Goal: Task Accomplishment & Management: Use online tool/utility

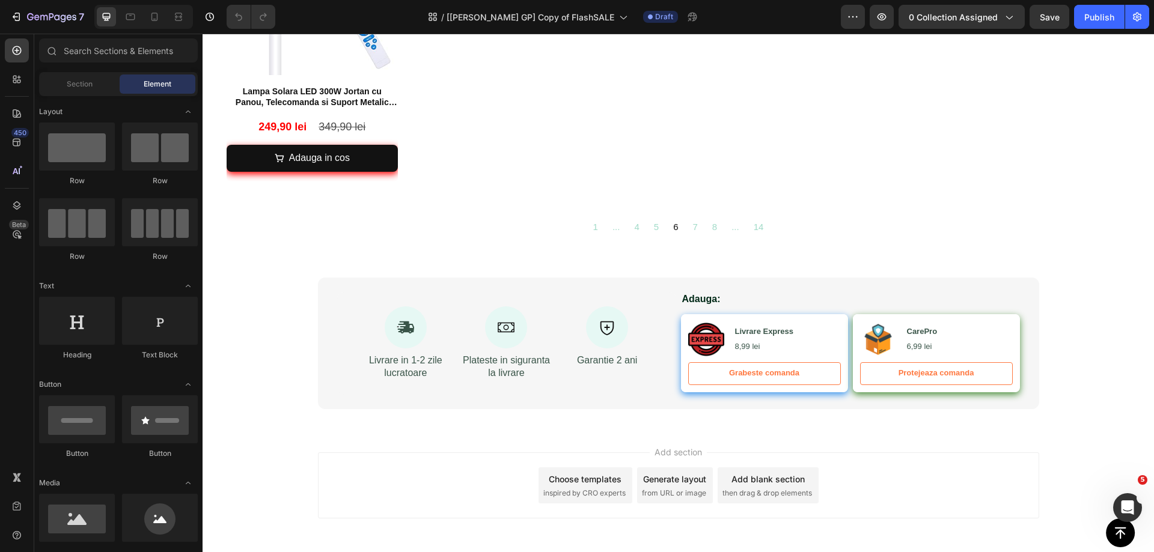
scroll to position [1683, 0]
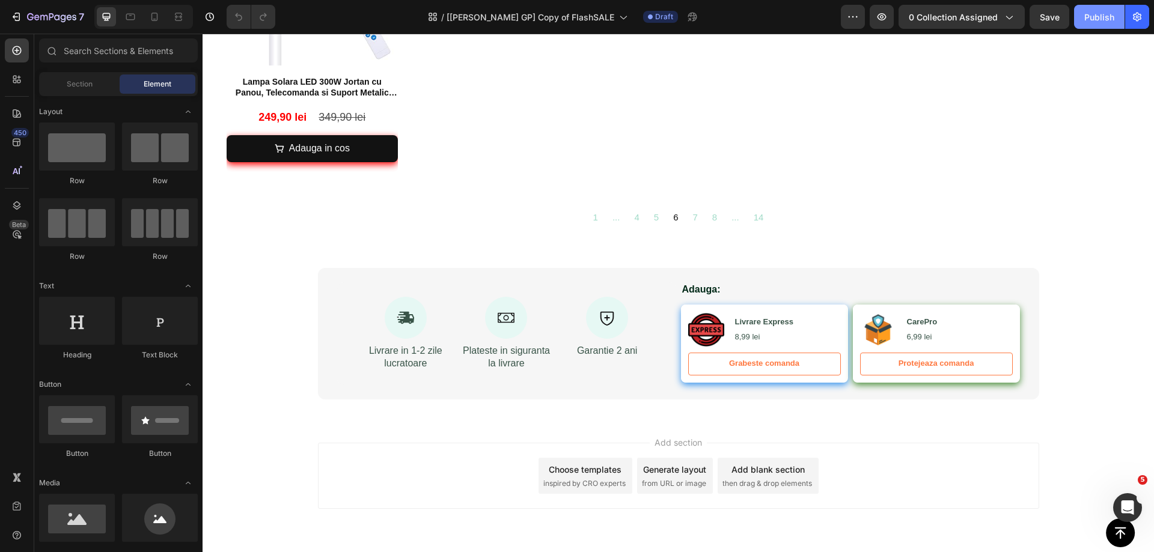
click at [1092, 13] on div "Publish" at bounding box center [1099, 17] width 30 height 13
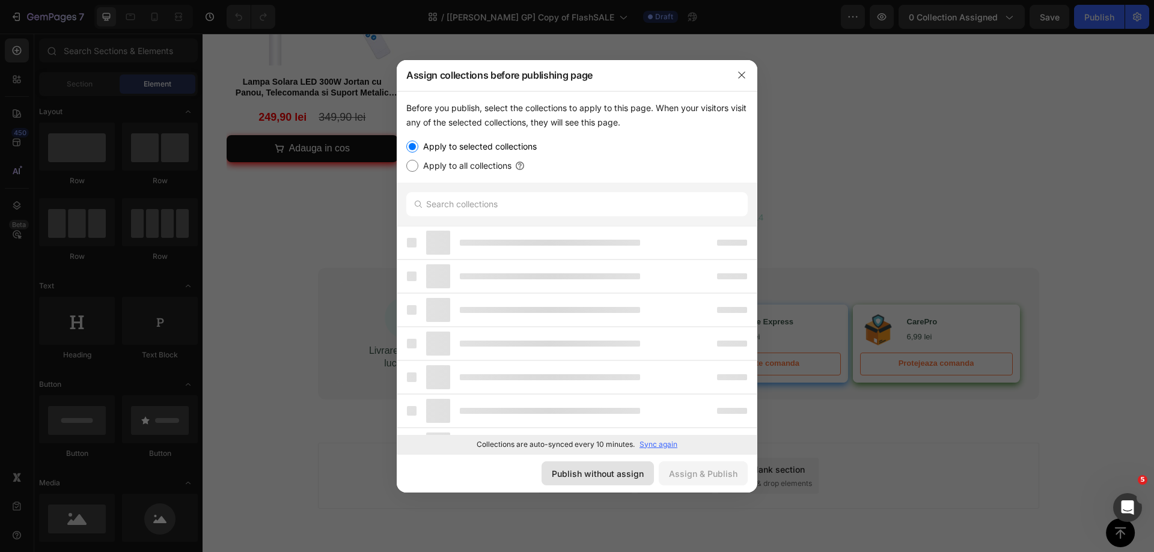
click at [614, 475] on div "Publish without assign" at bounding box center [598, 474] width 92 height 13
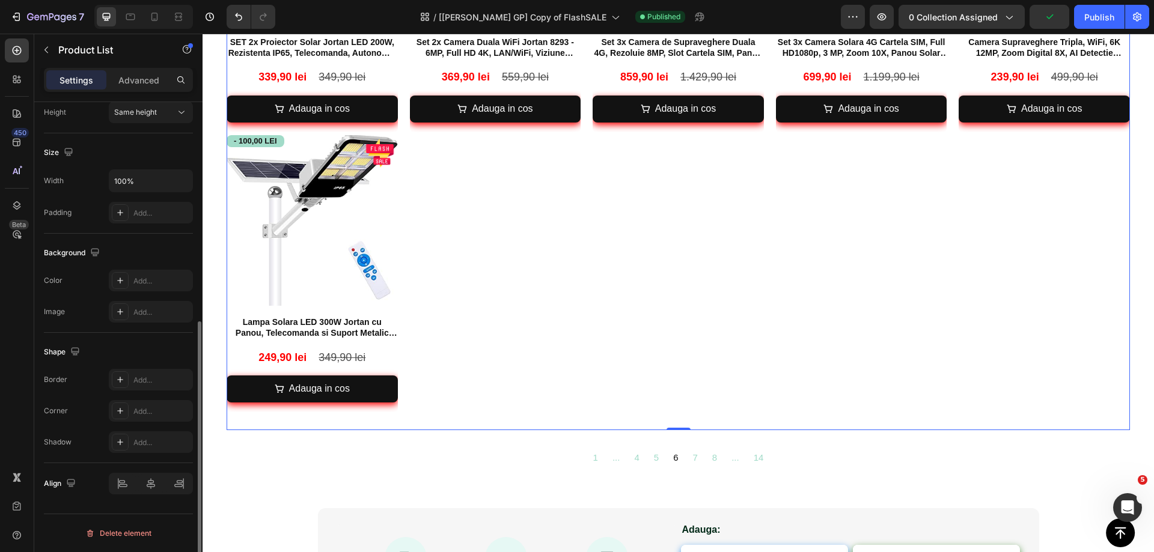
scroll to position [0, 0]
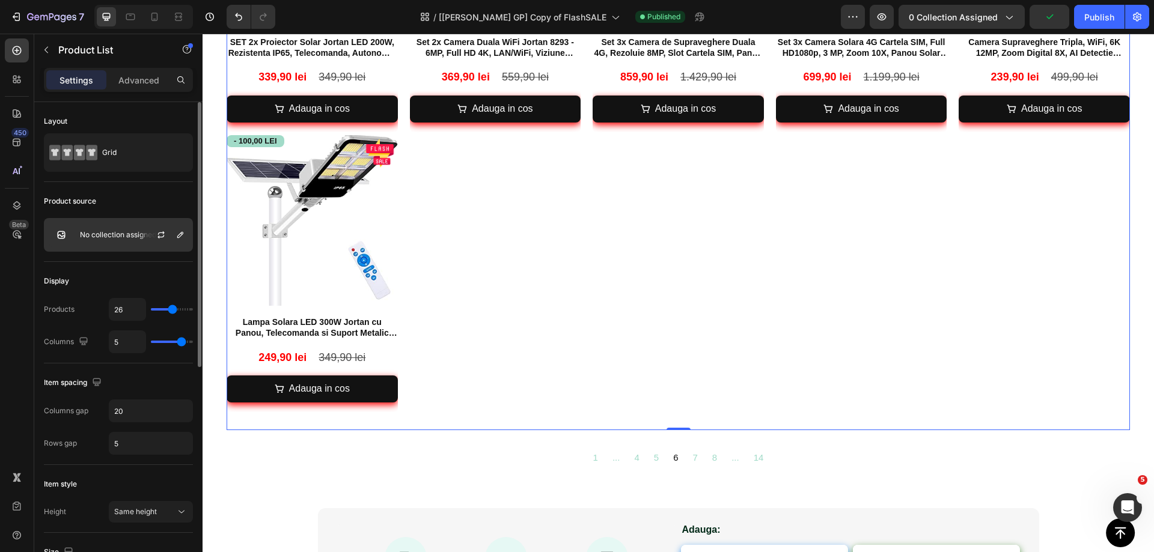
click at [96, 234] on p "No collection assigned" at bounding box center [118, 235] width 76 height 8
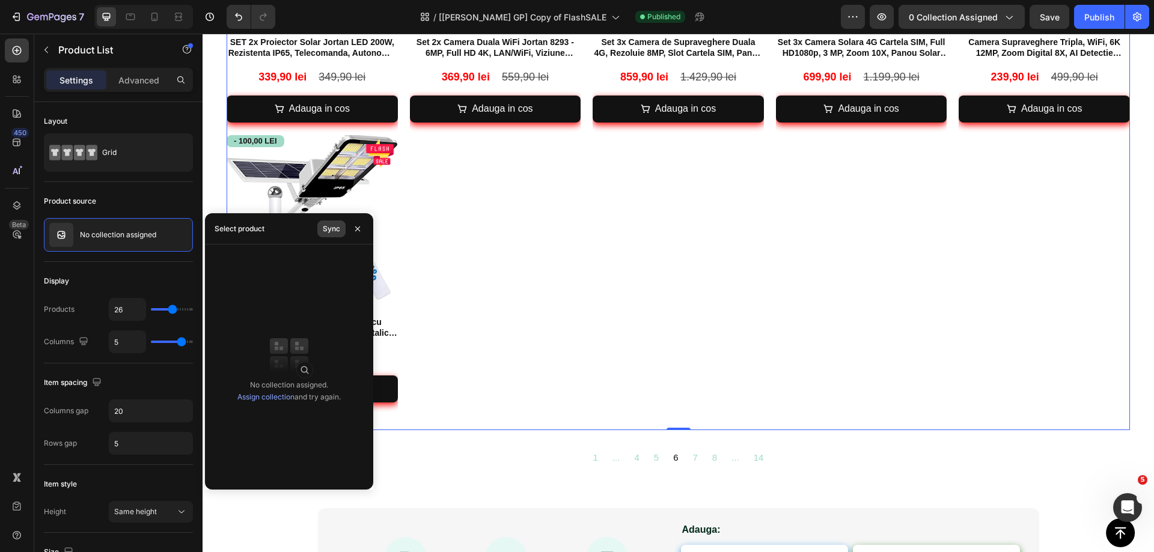
click at [337, 224] on div "Sync" at bounding box center [331, 229] width 17 height 11
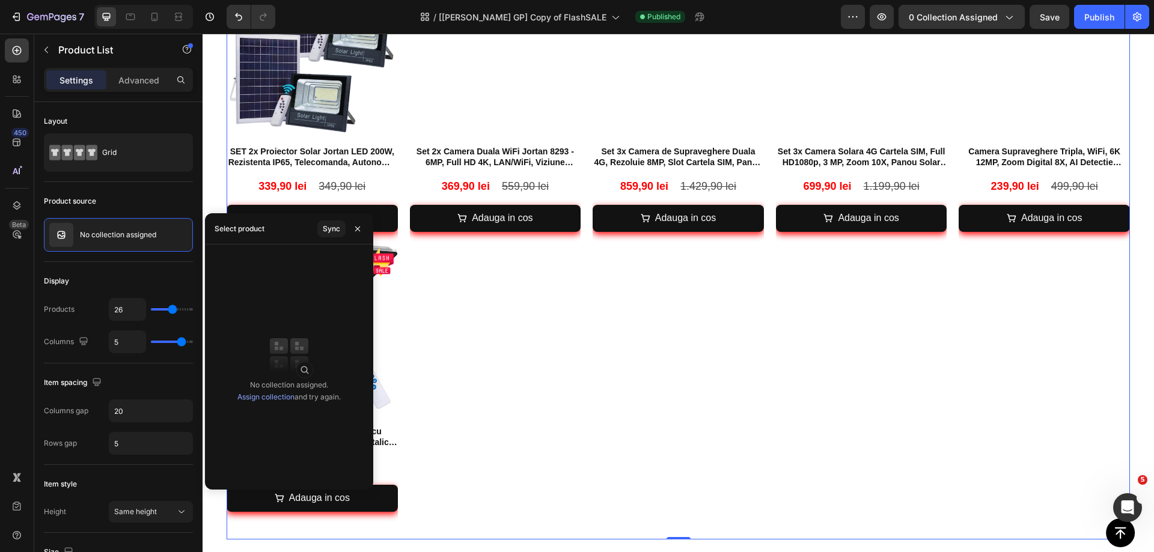
scroll to position [1573, 0]
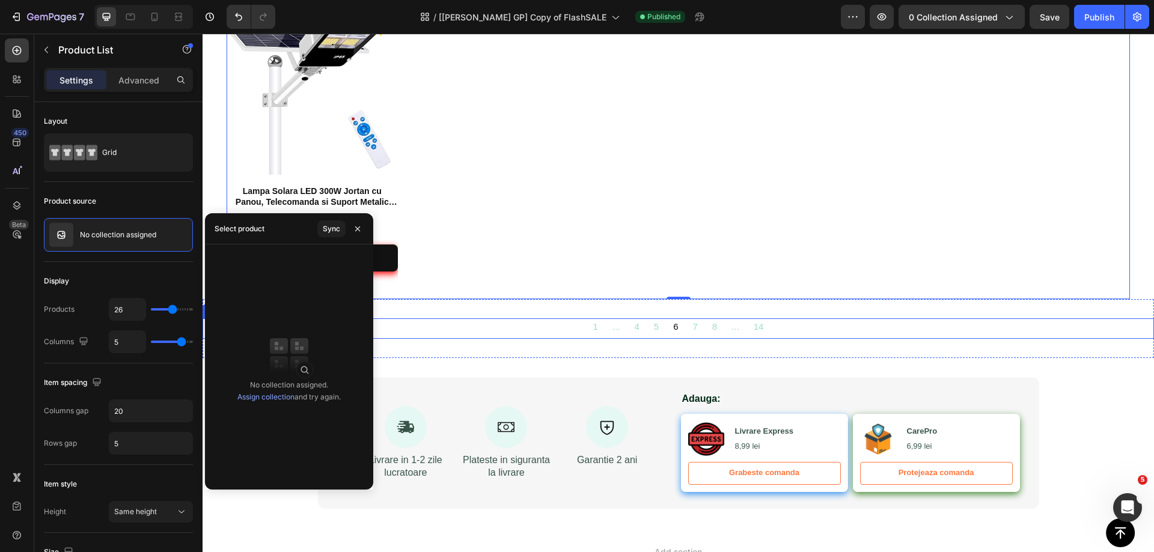
click at [781, 323] on div "1 ... 4 5 6 7 8 ... 14" at bounding box center [678, 329] width 951 height 20
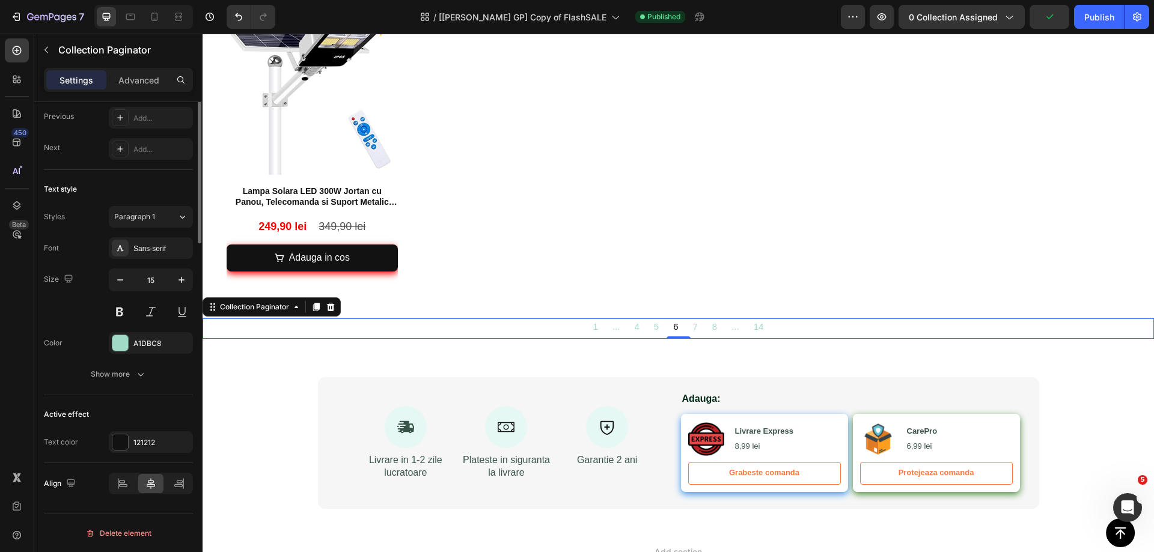
scroll to position [0, 0]
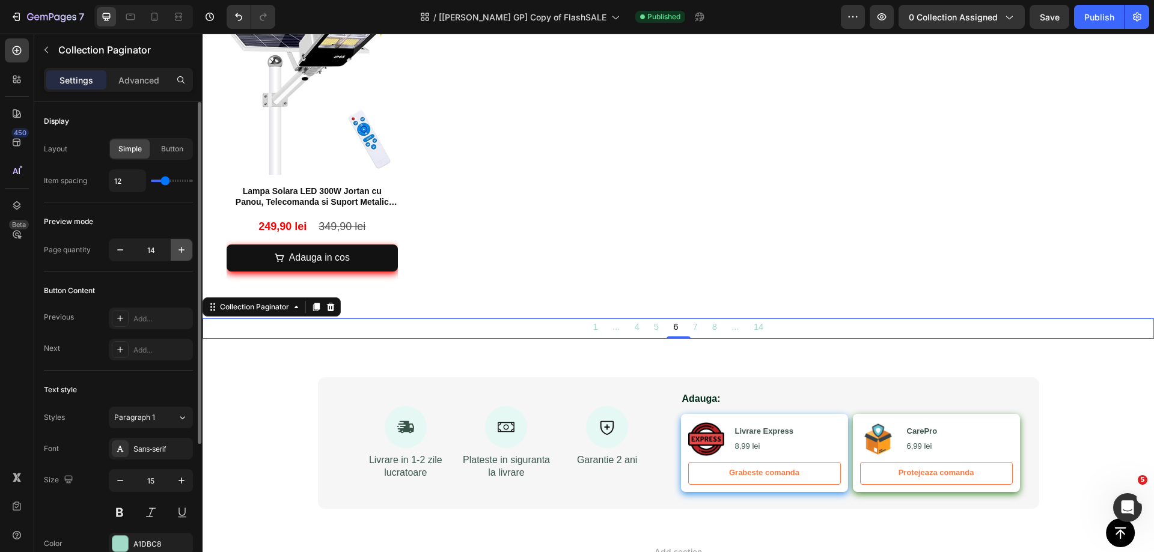
click at [175, 252] on icon "button" at bounding box center [181, 250] width 12 height 12
click at [119, 249] on icon "button" at bounding box center [120, 250] width 12 height 12
type input "14"
drag, startPoint x: 857, startPoint y: 8, endPoint x: 881, endPoint y: 75, distance: 70.9
click at [857, 9] on button "button" at bounding box center [853, 17] width 24 height 24
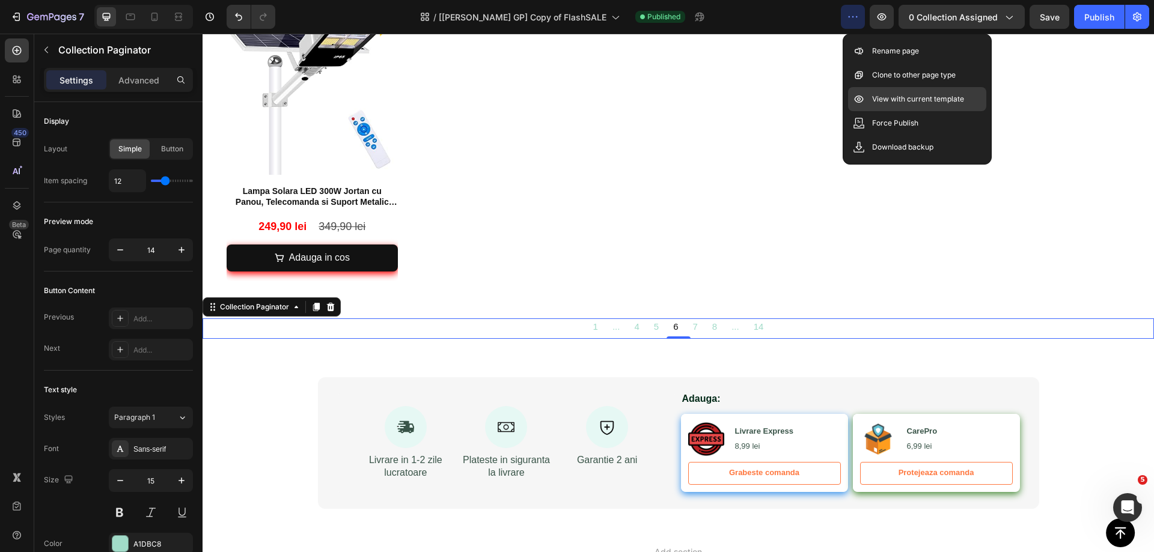
click at [882, 94] on p "View with current template" at bounding box center [918, 99] width 92 height 12
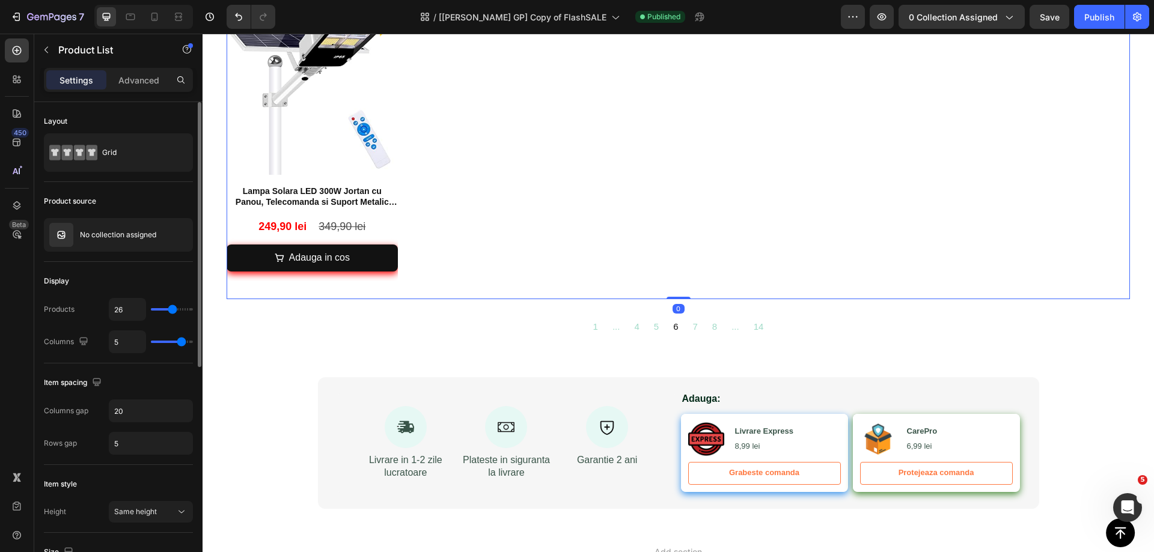
type input "19"
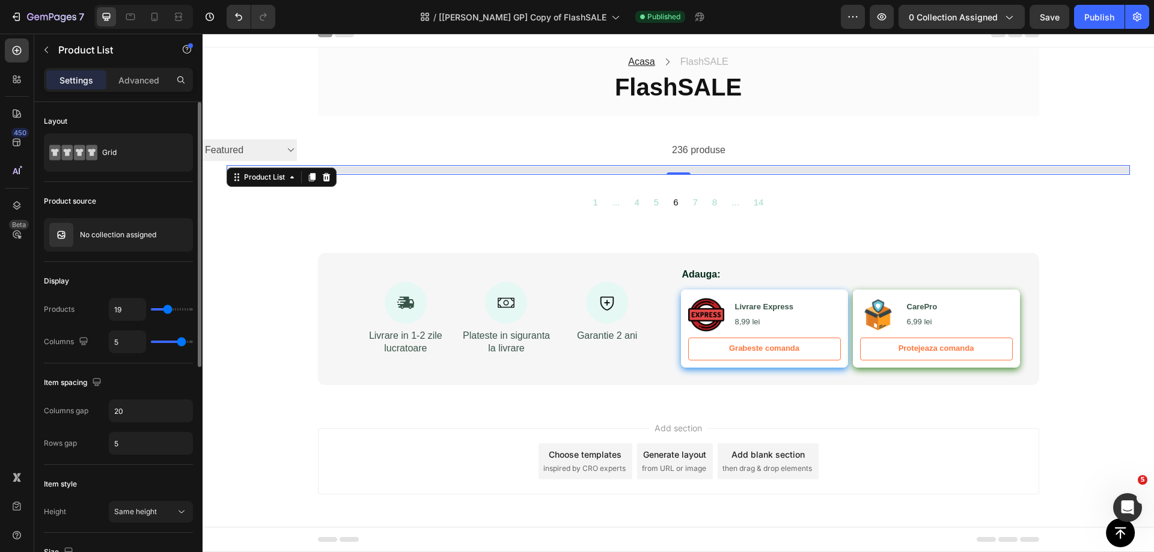
type input "19"
click at [168, 308] on input "range" at bounding box center [172, 309] width 42 height 2
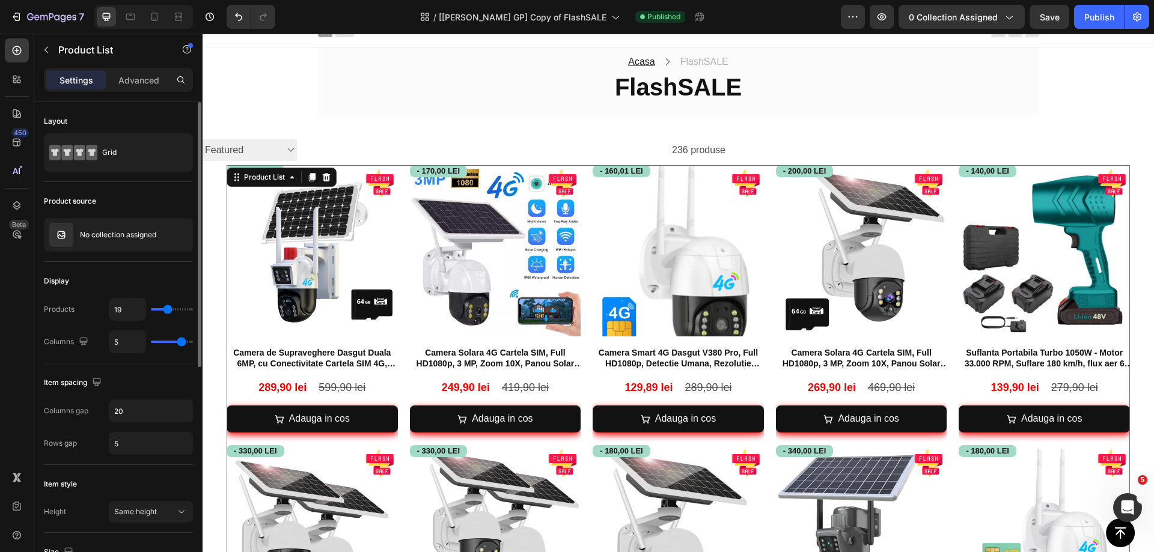
type input "21"
type input "22"
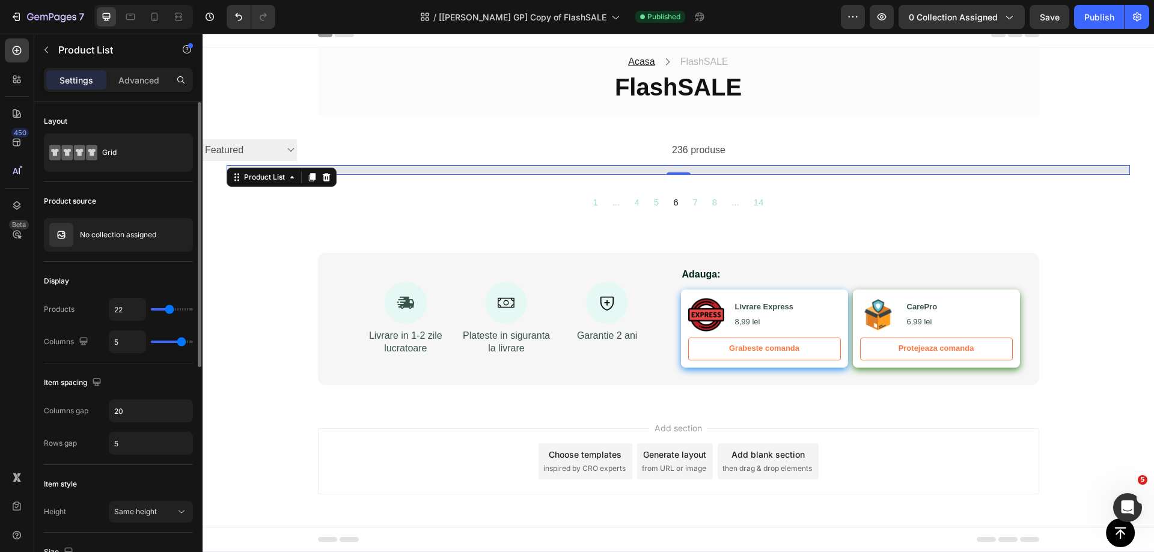
type input "23"
type input "24"
type input "25"
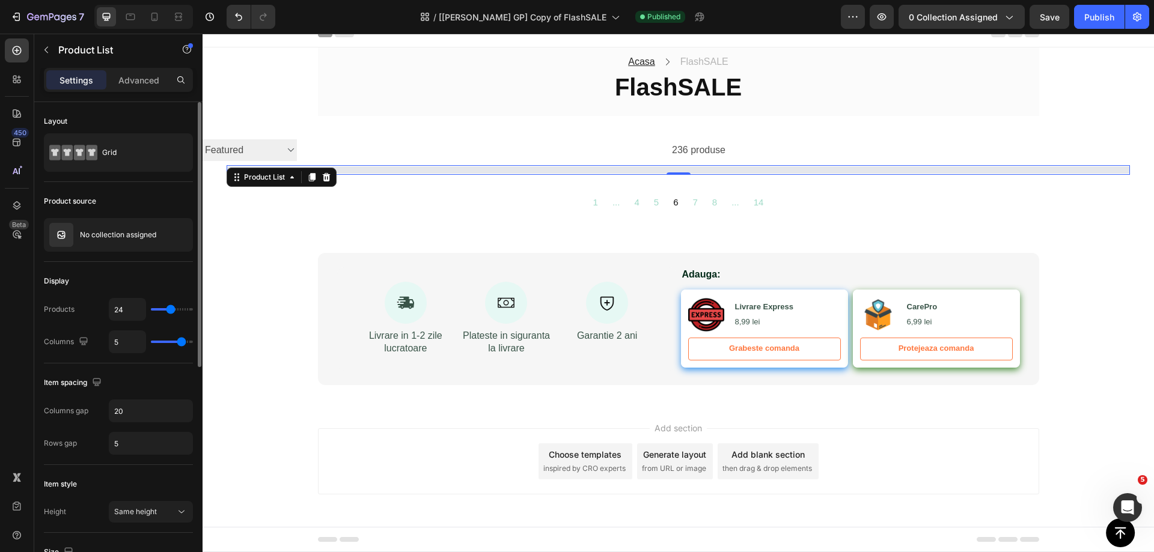
type input "25"
type input "26"
click at [172, 308] on input "range" at bounding box center [172, 309] width 42 height 2
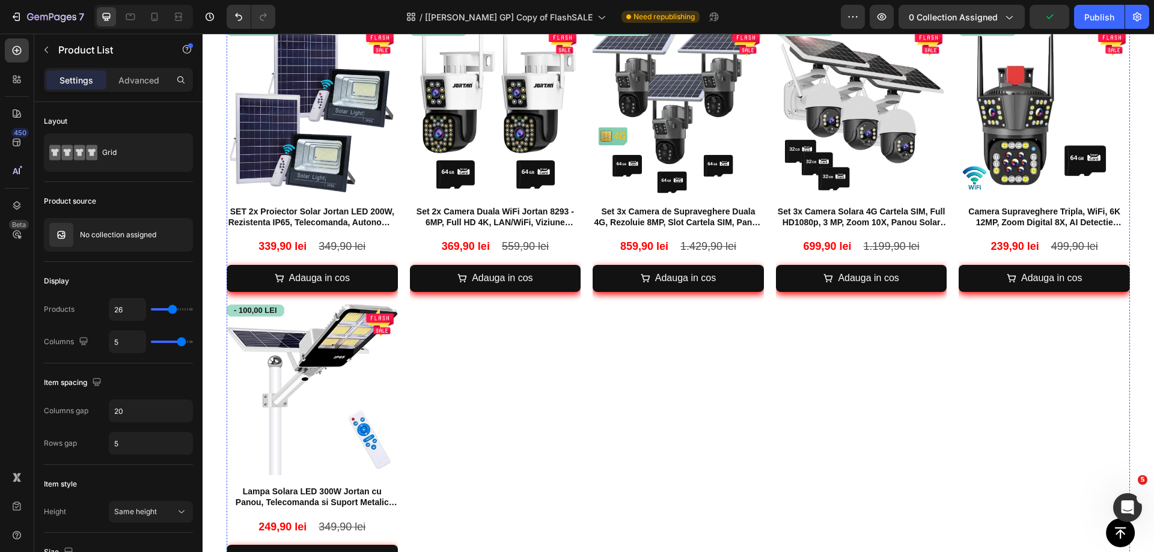
scroll to position [1634, 0]
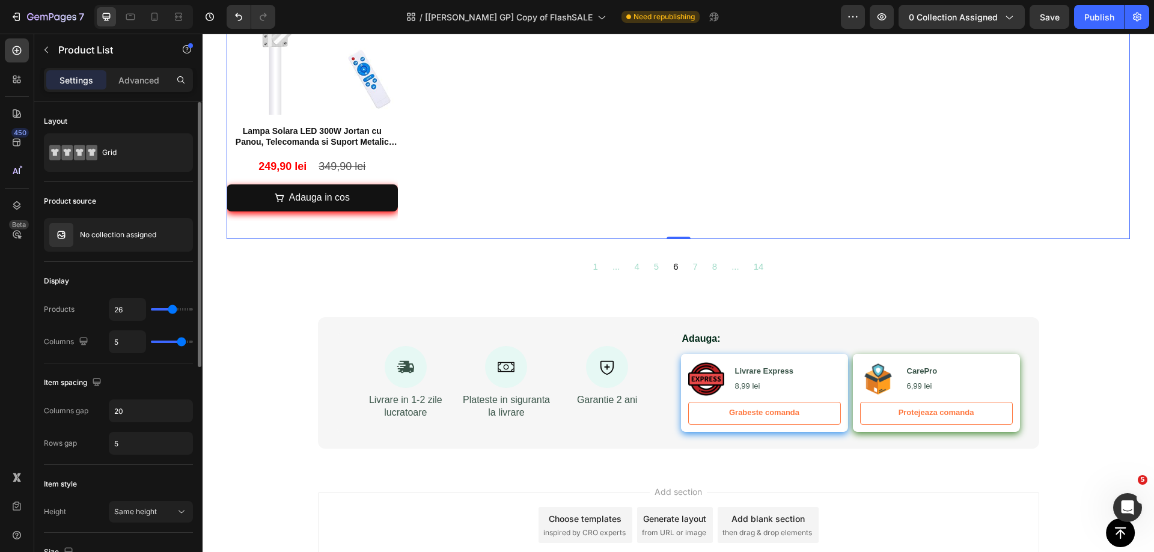
type input "4"
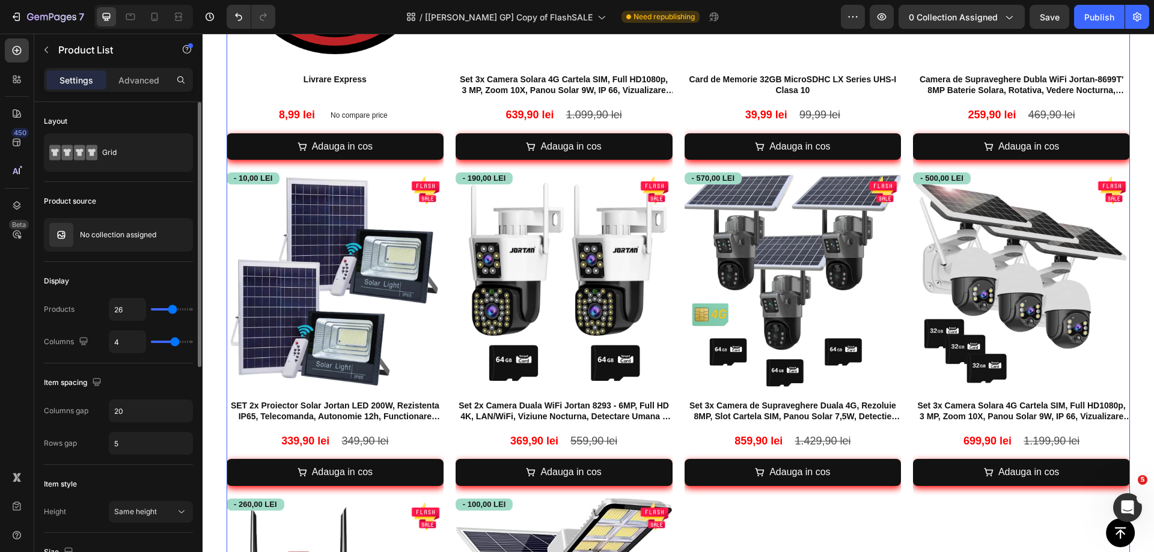
type input "5"
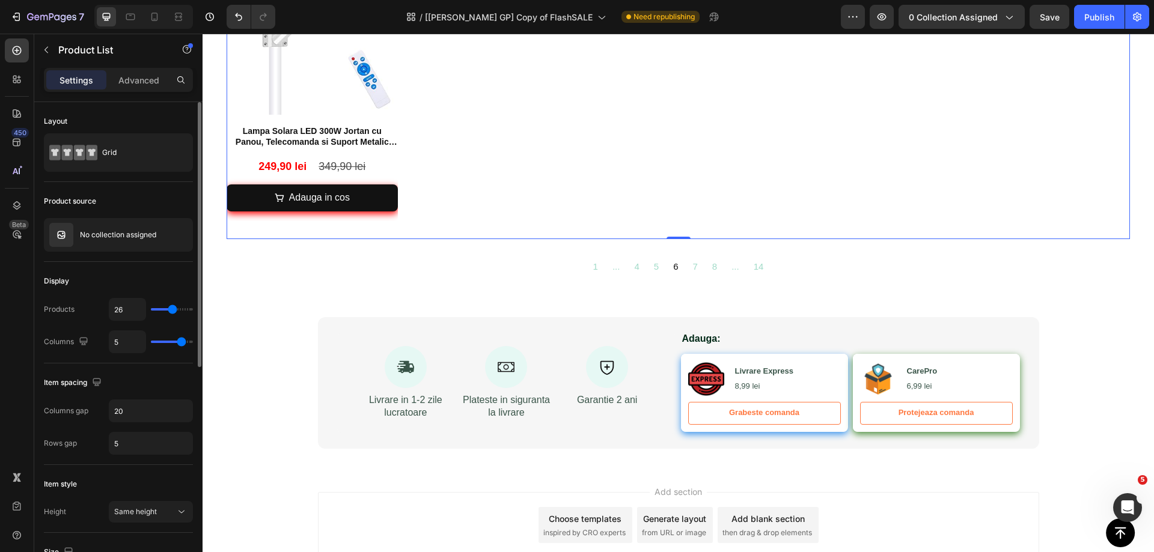
click at [180, 341] on input "range" at bounding box center [172, 342] width 42 height 2
click at [1091, 22] on div "Publish" at bounding box center [1099, 17] width 30 height 13
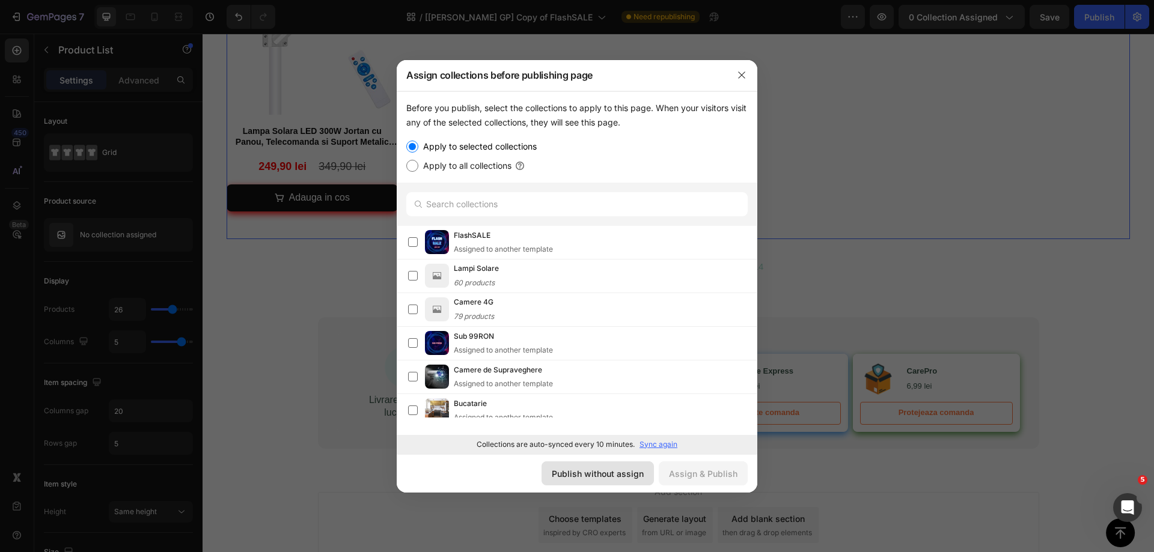
click at [578, 464] on button "Publish without assign" at bounding box center [598, 474] width 112 height 24
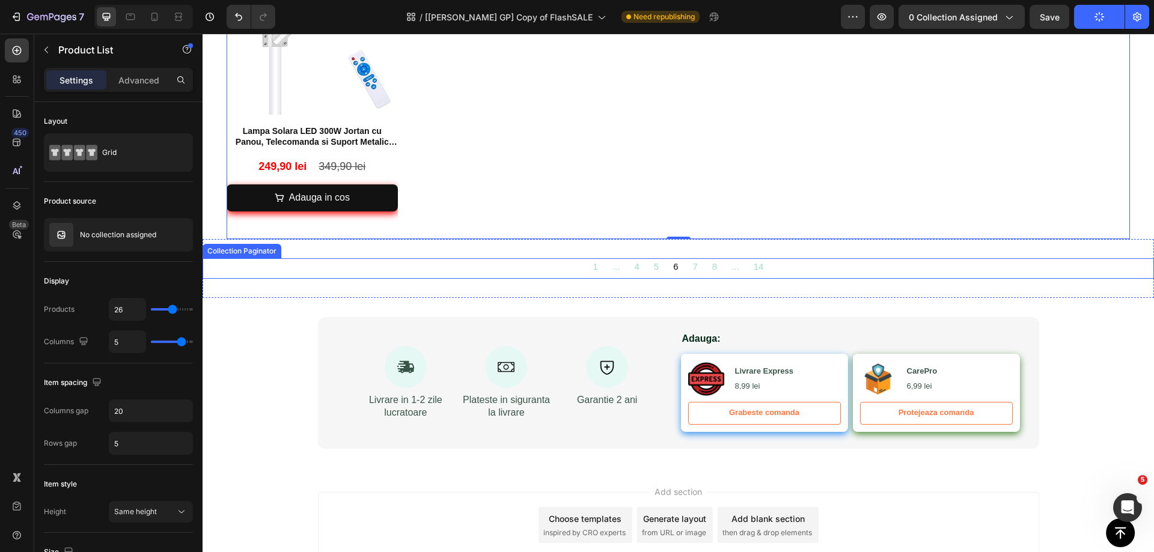
click at [837, 266] on div "1 ... 4 5 6 7 8 ... 14" at bounding box center [678, 268] width 951 height 20
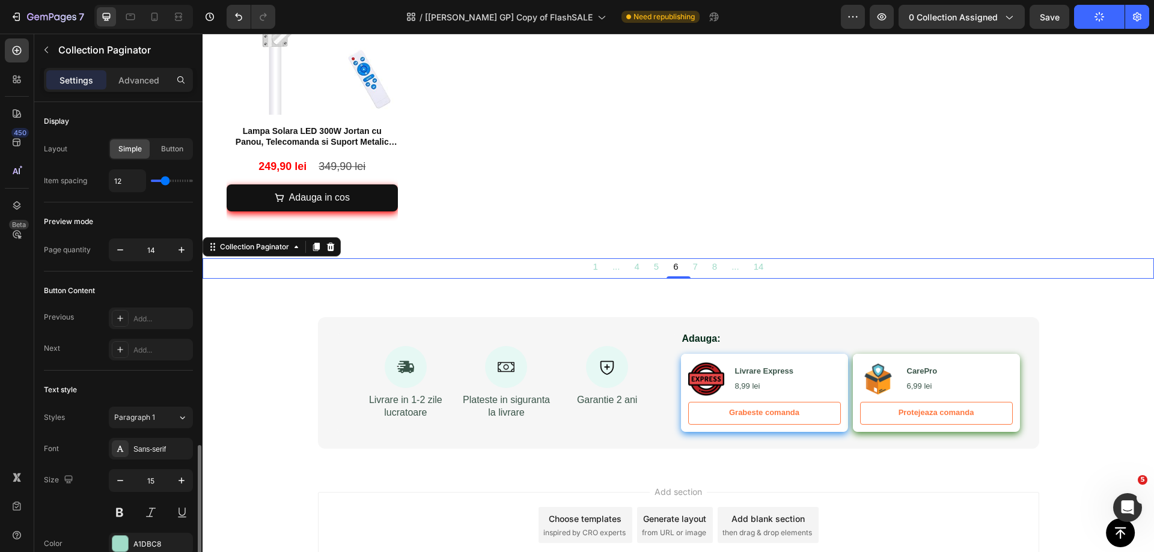
scroll to position [201, 0]
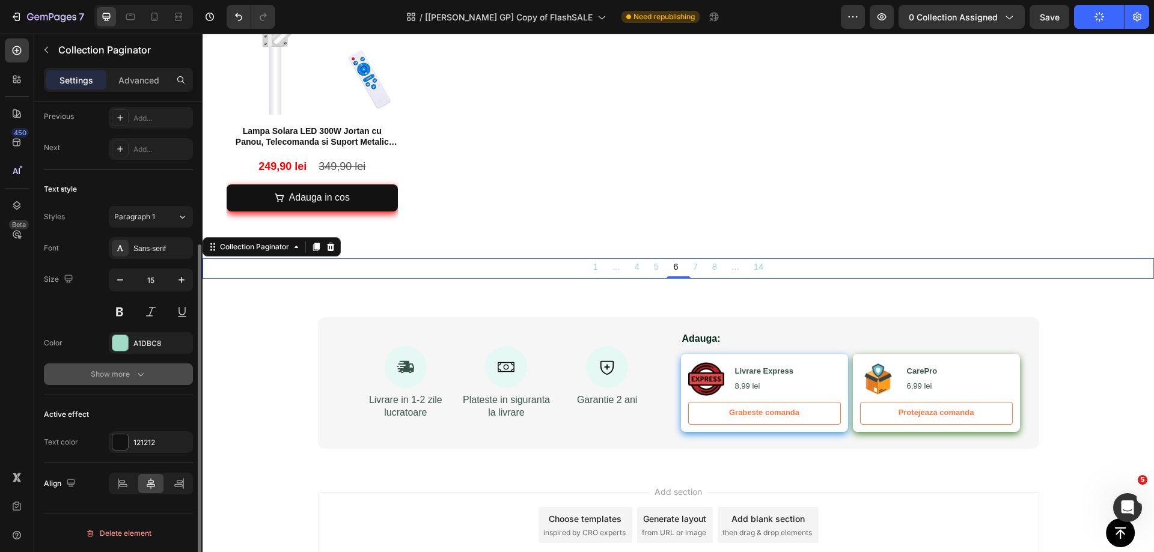
click at [112, 375] on div "Show more" at bounding box center [119, 374] width 56 height 12
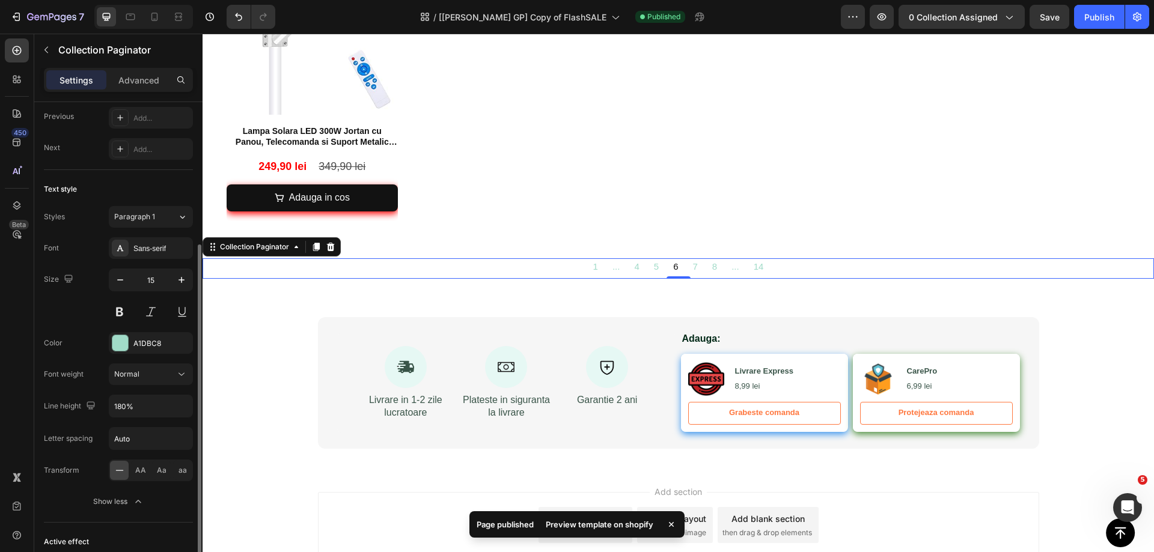
scroll to position [328, 0]
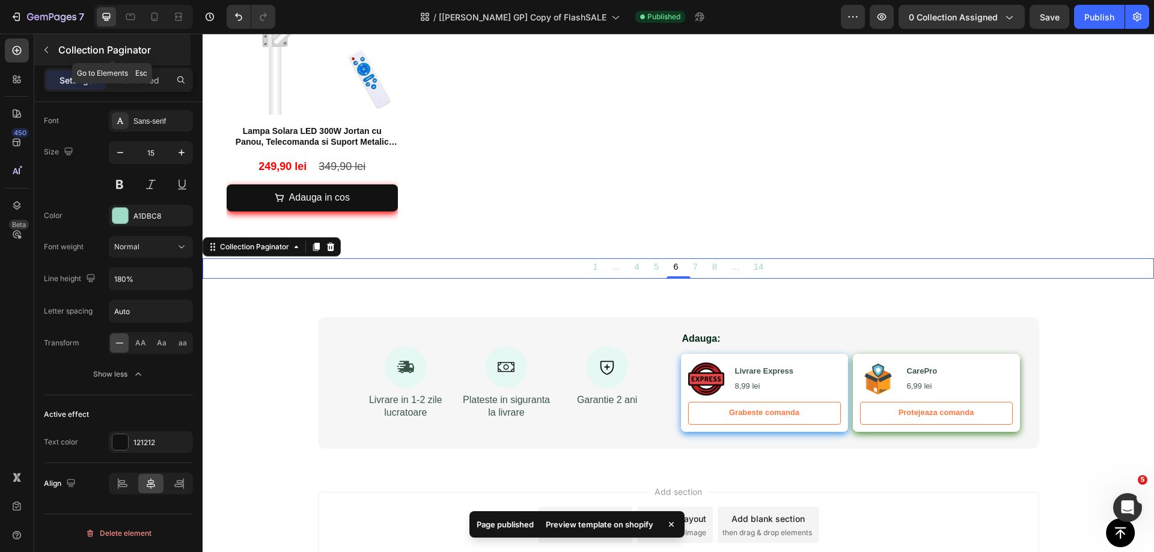
click at [48, 52] on icon "button" at bounding box center [46, 50] width 10 height 10
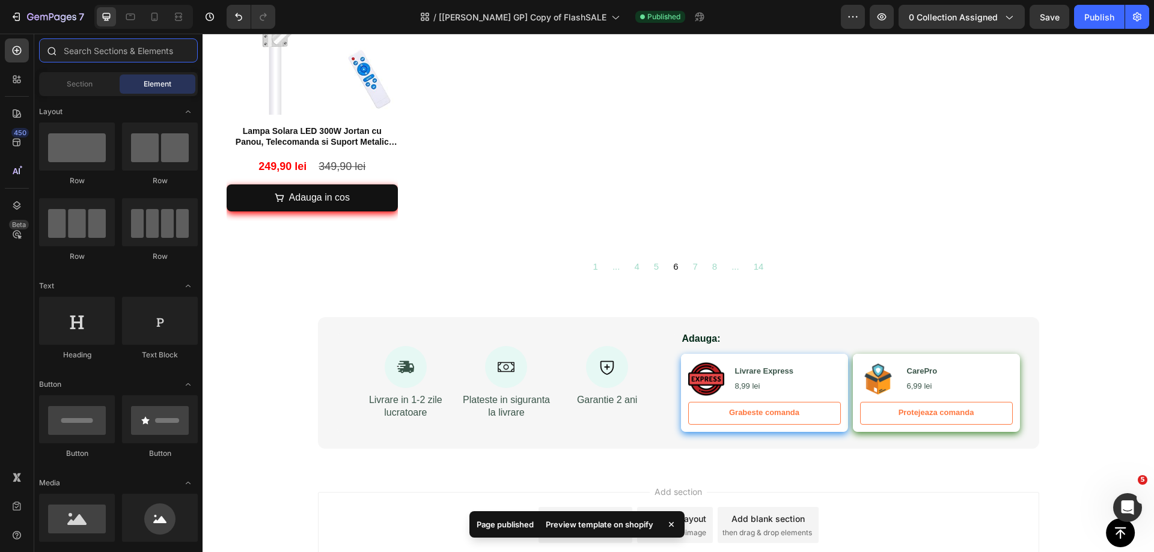
click at [88, 42] on input "text" at bounding box center [118, 50] width 159 height 24
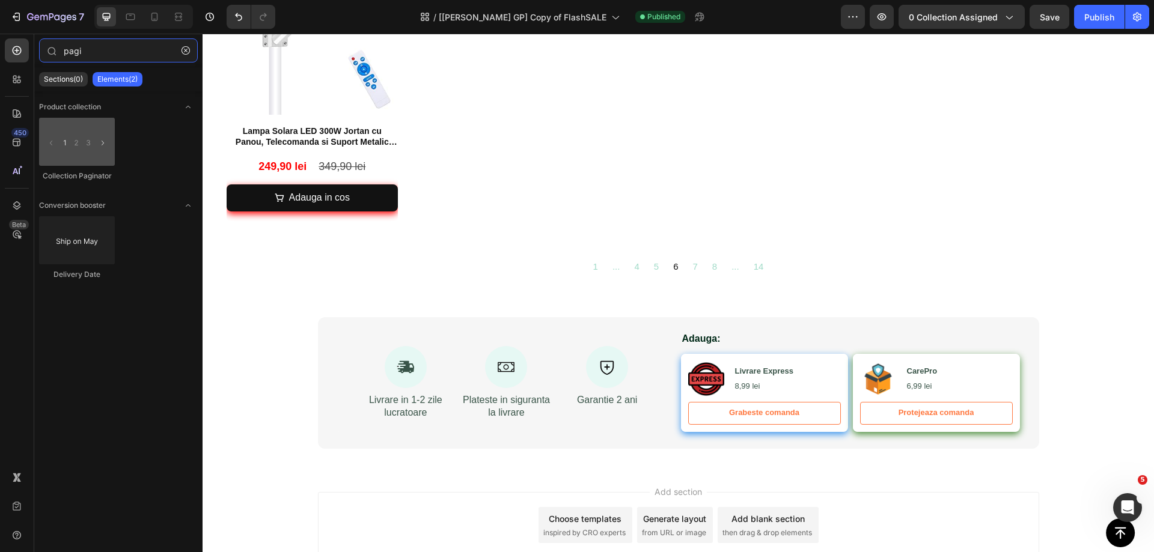
type input "pagi"
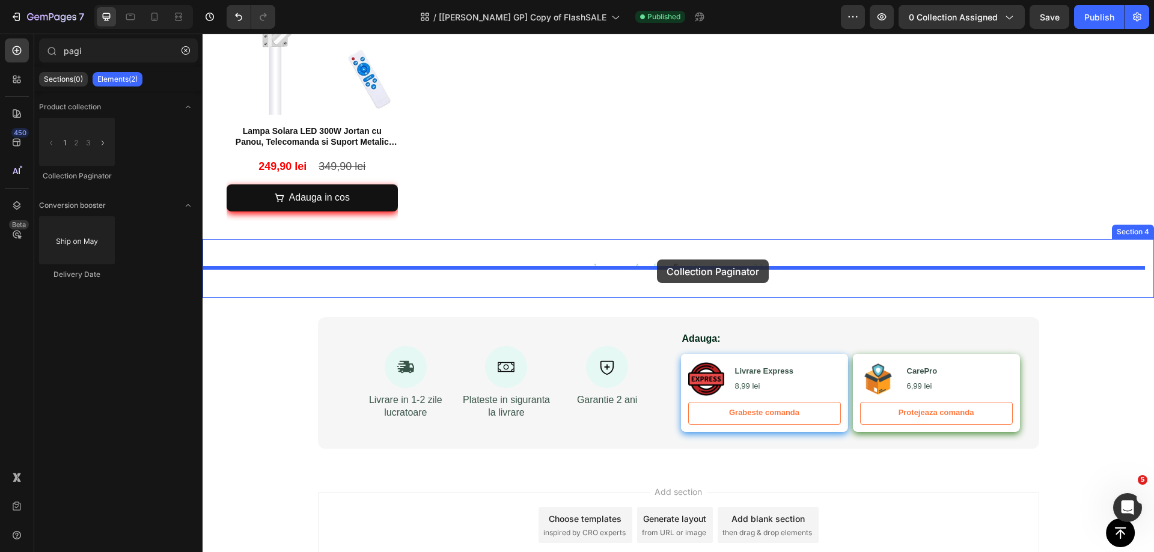
drag, startPoint x: 285, startPoint y: 172, endPoint x: 657, endPoint y: 260, distance: 381.5
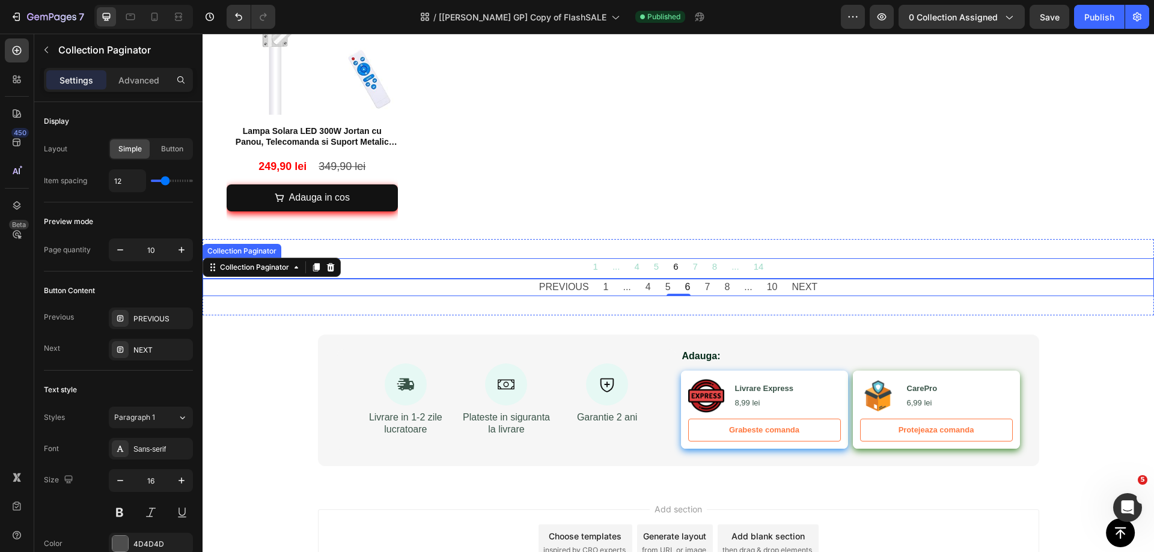
click at [510, 267] on div "1 ... 4 5 6 7 8 ... 14" at bounding box center [678, 268] width 951 height 20
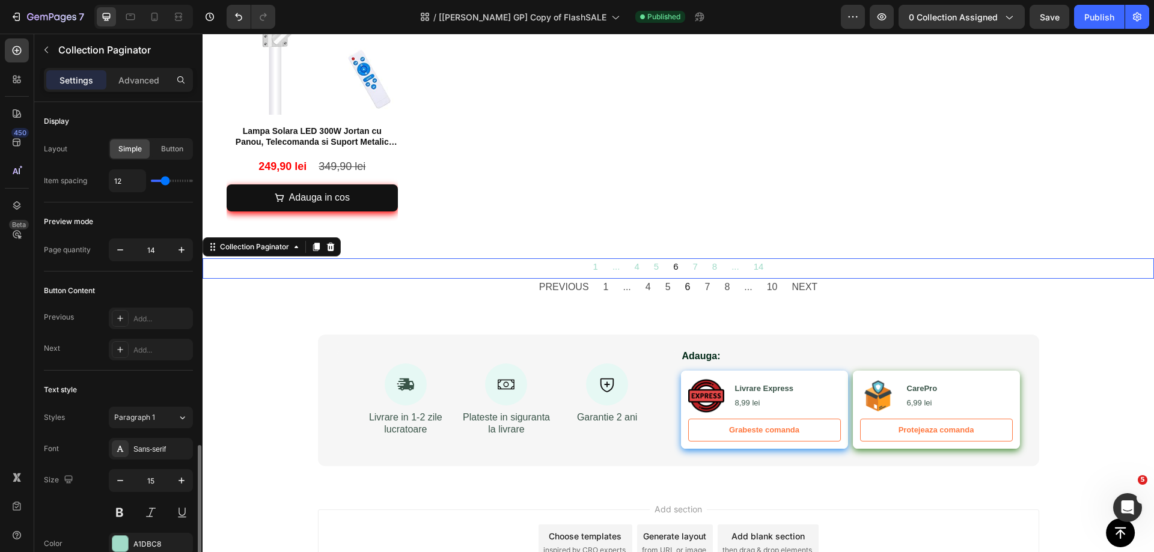
scroll to position [201, 0]
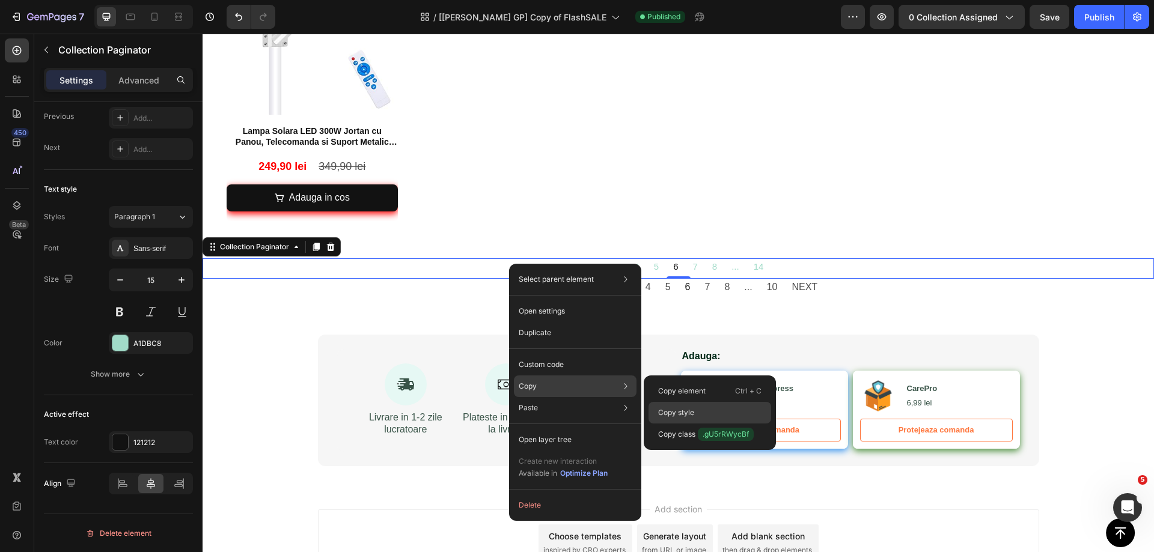
click at [667, 410] on p "Copy style" at bounding box center [676, 412] width 36 height 11
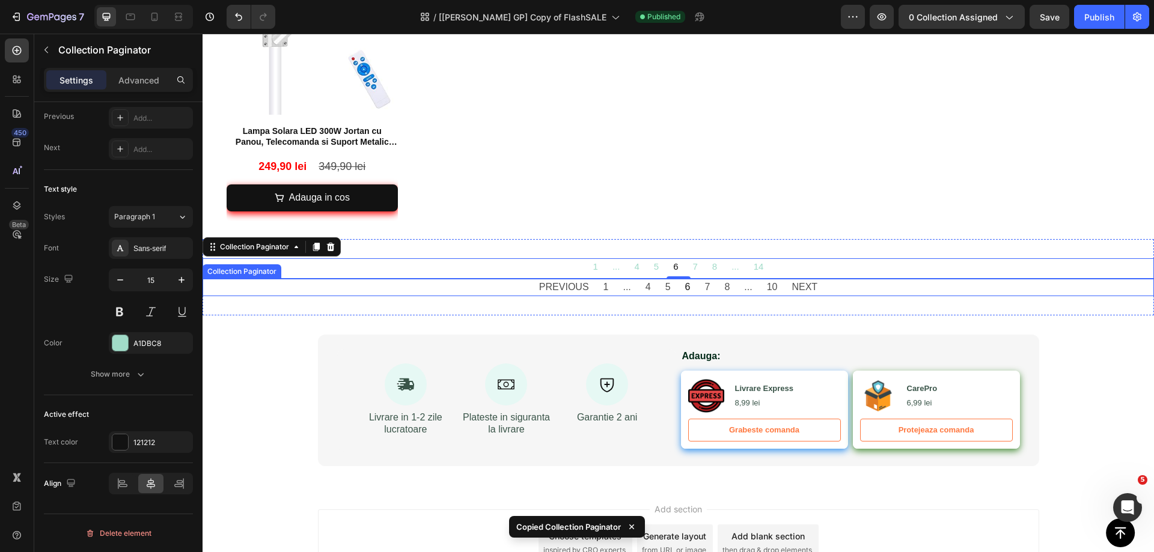
click at [522, 279] on div "PREVIOUS 1 ... 4 5 6 7 8 ... 10 NEXT" at bounding box center [678, 287] width 951 height 17
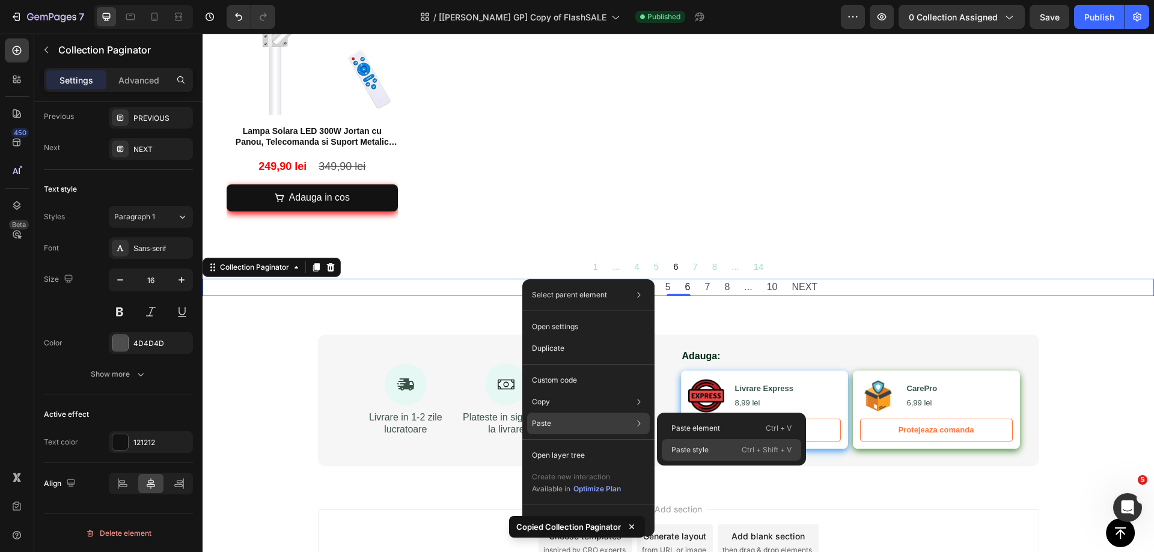
click at [687, 447] on p "Paste style" at bounding box center [689, 450] width 37 height 11
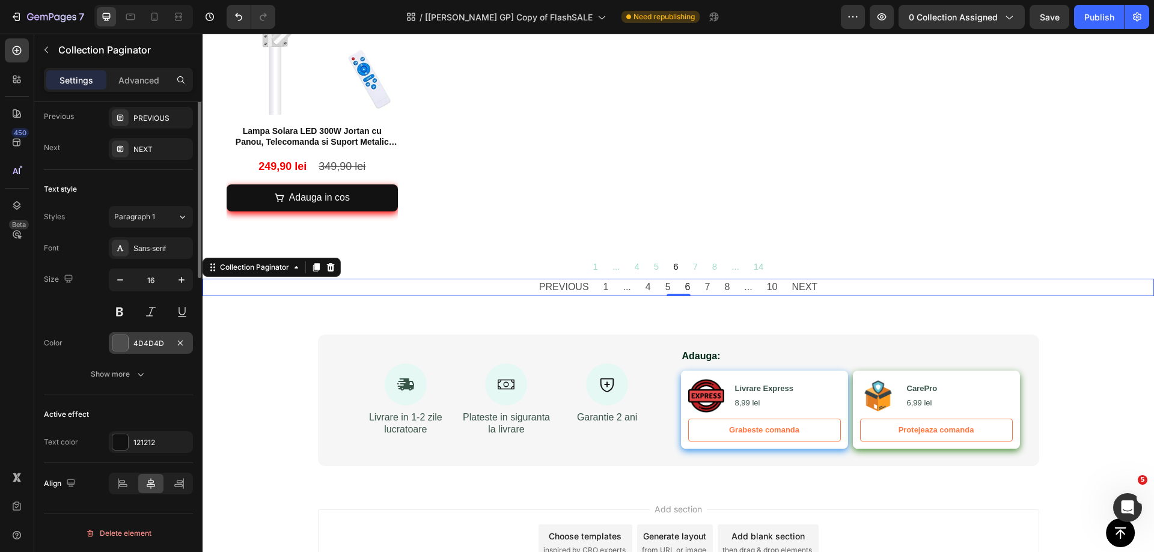
scroll to position [0, 0]
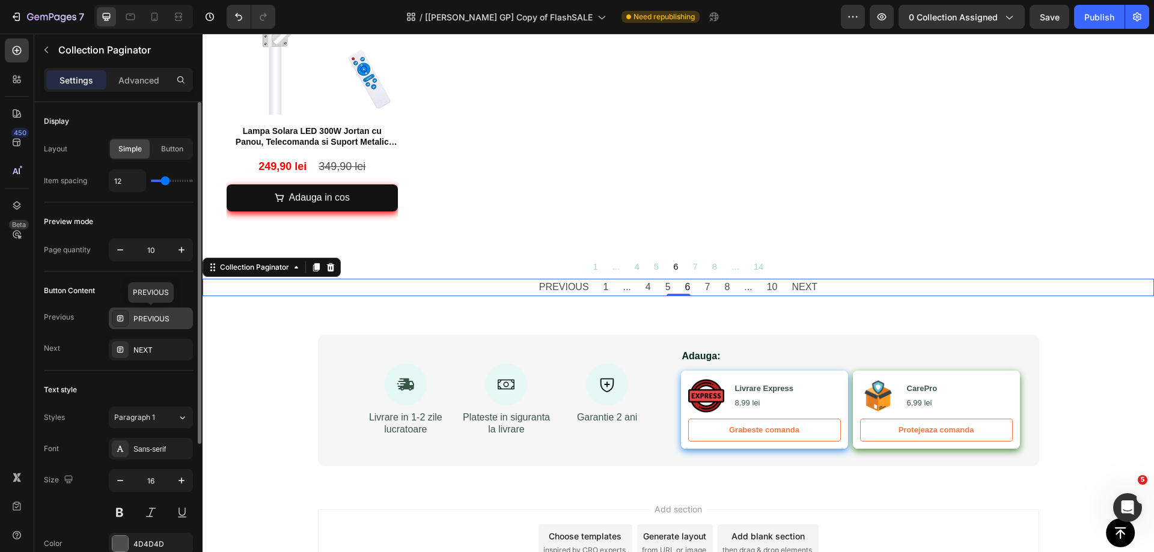
click at [178, 314] on div "PREVIOUS" at bounding box center [161, 319] width 56 height 11
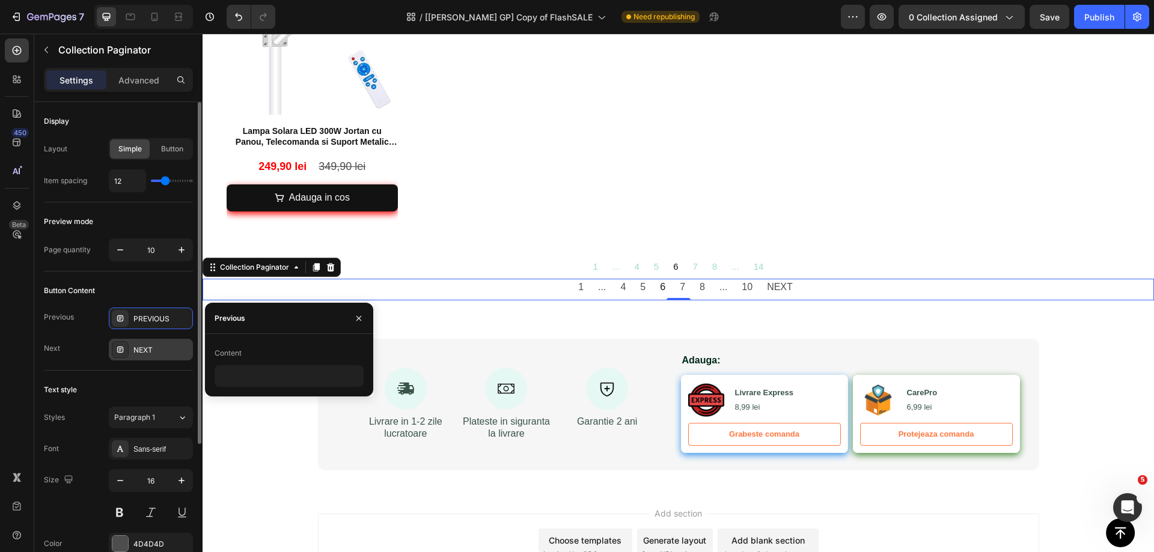
click at [163, 352] on div "NEXT" at bounding box center [161, 350] width 56 height 11
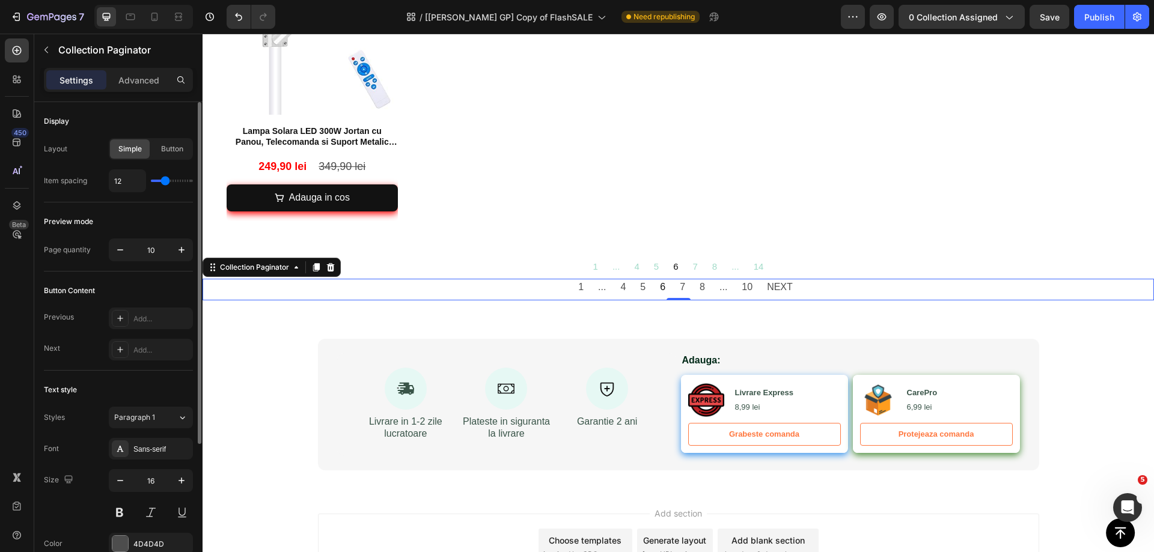
click at [180, 289] on div "Button Content" at bounding box center [118, 290] width 149 height 19
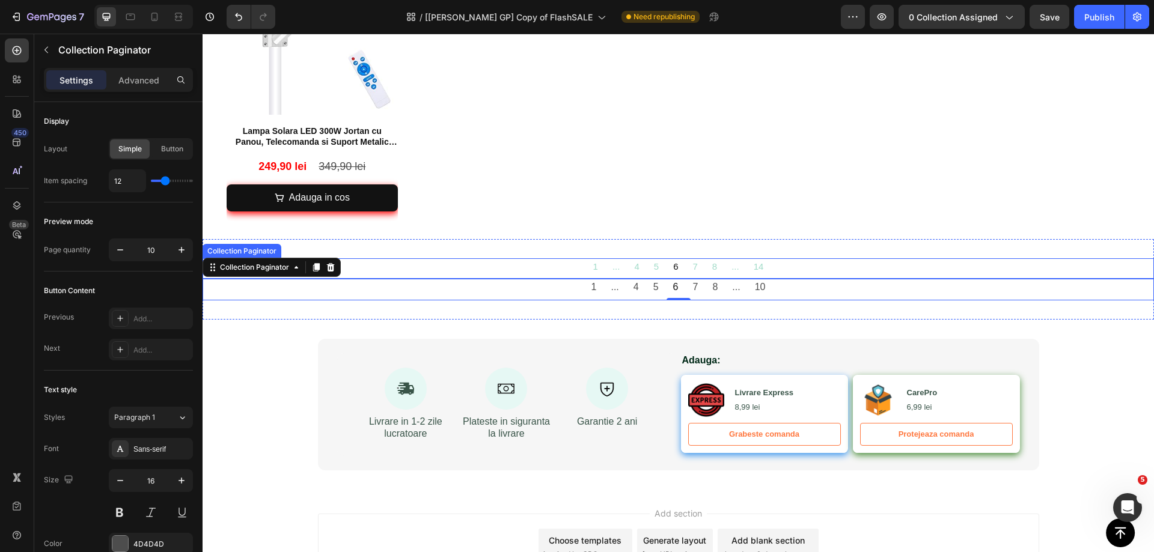
click at [581, 258] on div "1 ... 4 5 6 7 8 ... 14" at bounding box center [679, 266] width 214 height 16
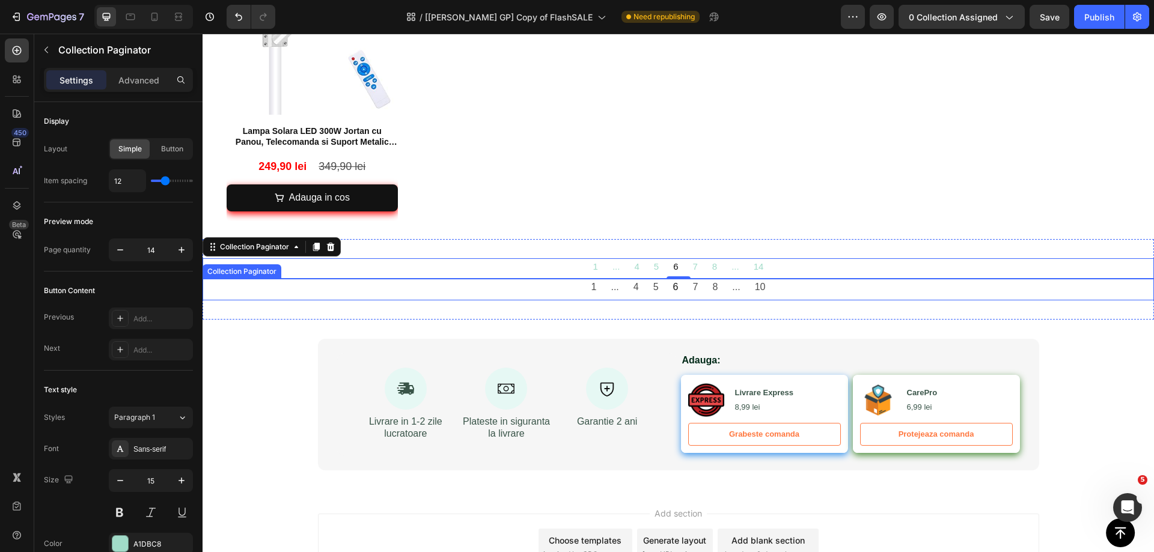
click at [581, 279] on div "1 ... 4 5 6 7 8 ... 10" at bounding box center [679, 287] width 218 height 17
click at [582, 259] on div "1 ... 4 5 6 7 8 ... 14" at bounding box center [679, 266] width 214 height 16
click at [582, 291] on div "1 ... 4 5 6 7 8 ... 14 Collection Paginator 0 1 ... 4 5 6 7 8 ... 10 Collection…" at bounding box center [678, 279] width 951 height 81
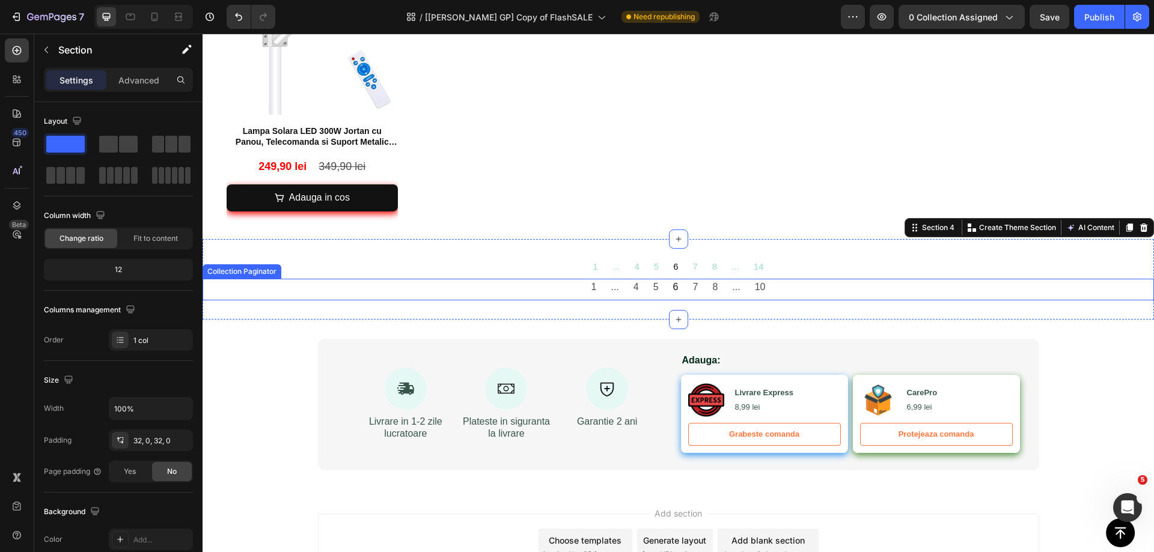
click at [583, 289] on div "1 ... 4 5 6 7 8 ... 10" at bounding box center [678, 290] width 951 height 22
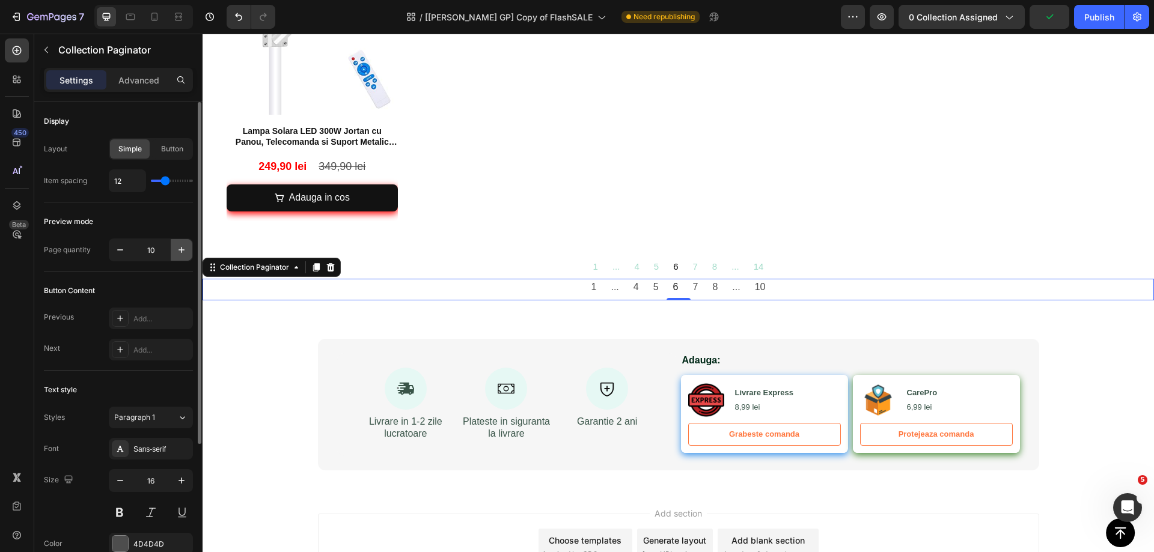
click at [175, 245] on button "button" at bounding box center [182, 250] width 22 height 22
type input "14"
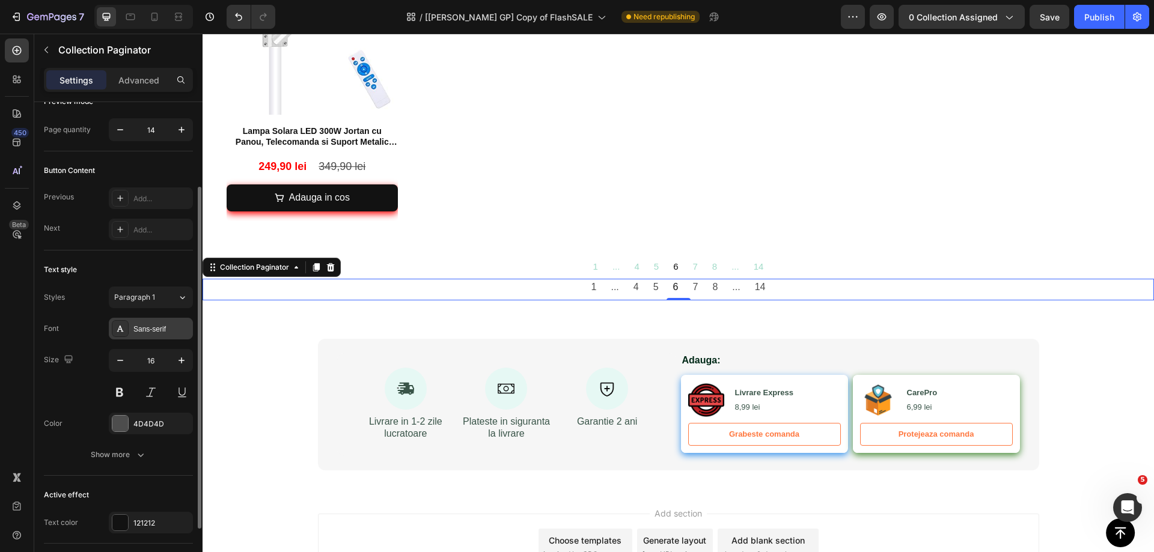
scroll to position [201, 0]
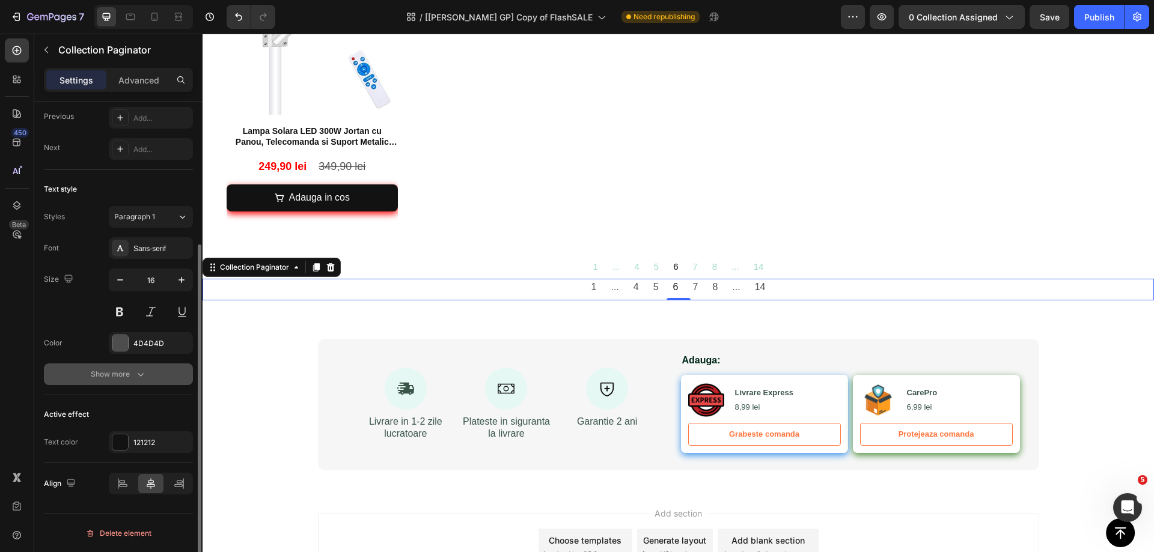
click at [159, 373] on button "Show more" at bounding box center [118, 375] width 149 height 22
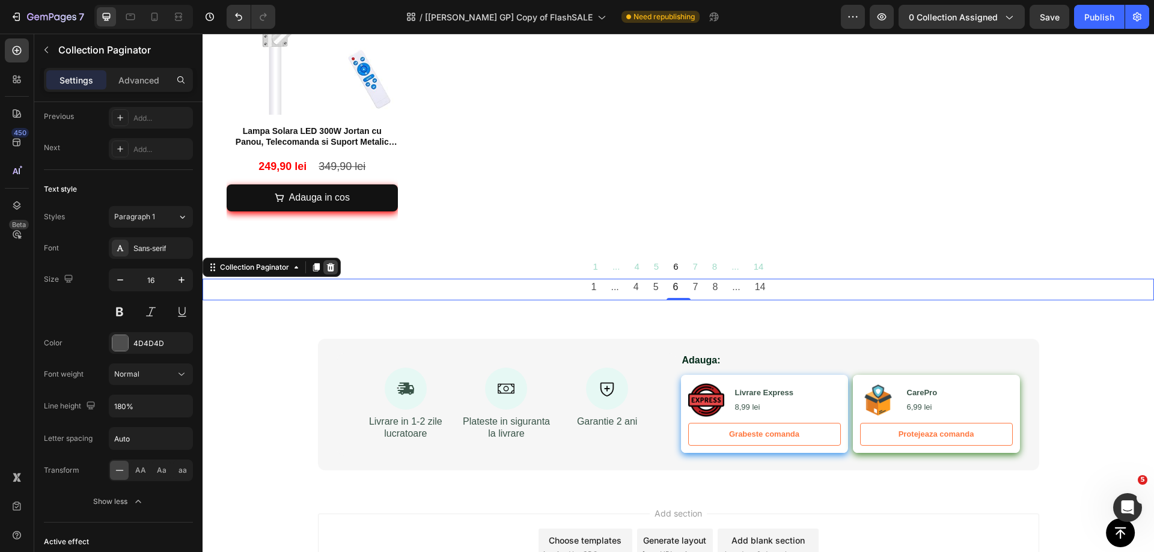
click at [338, 260] on div at bounding box center [330, 267] width 14 height 14
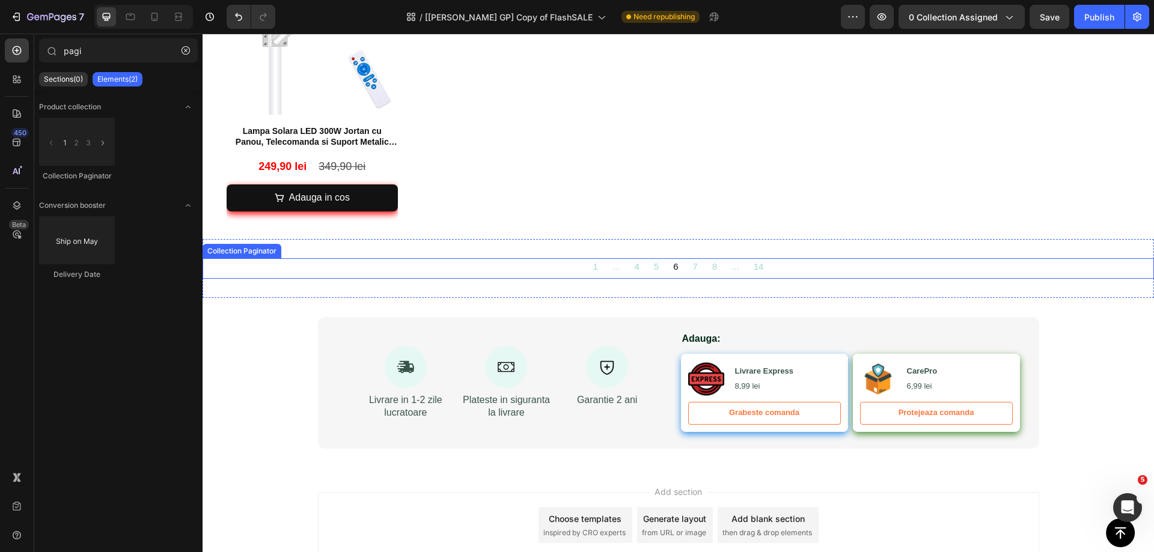
click at [572, 258] on div "1 ... 4 5 6 7 8 ... 14" at bounding box center [679, 266] width 214 height 16
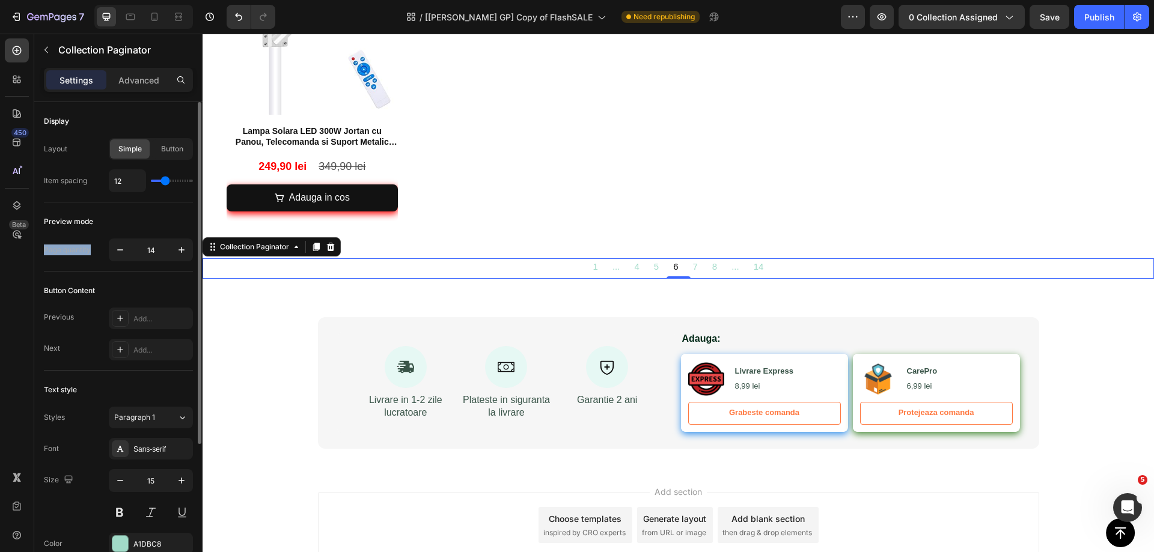
drag, startPoint x: 40, startPoint y: 247, endPoint x: 91, endPoint y: 249, distance: 50.5
click at [91, 249] on div "Display Layout Simple Button Item spacing 12 Preview mode Page quantity 14 Butt…" at bounding box center [118, 444] width 168 height 685
copy div "Page quantity"
click at [37, 18] on icon "button" at bounding box center [51, 18] width 49 height 10
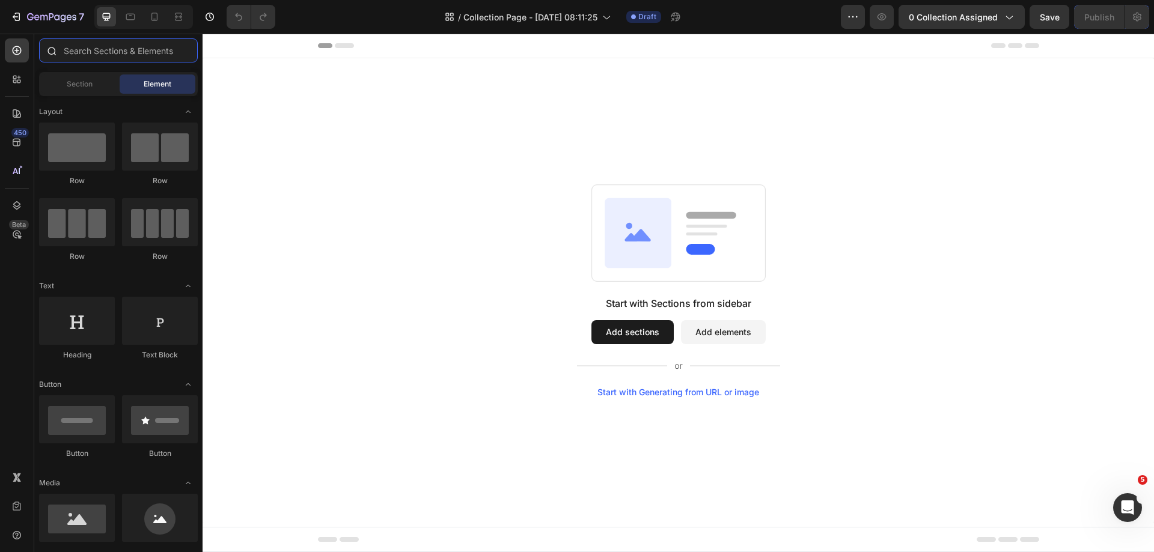
click at [91, 47] on input "text" at bounding box center [118, 50] width 159 height 24
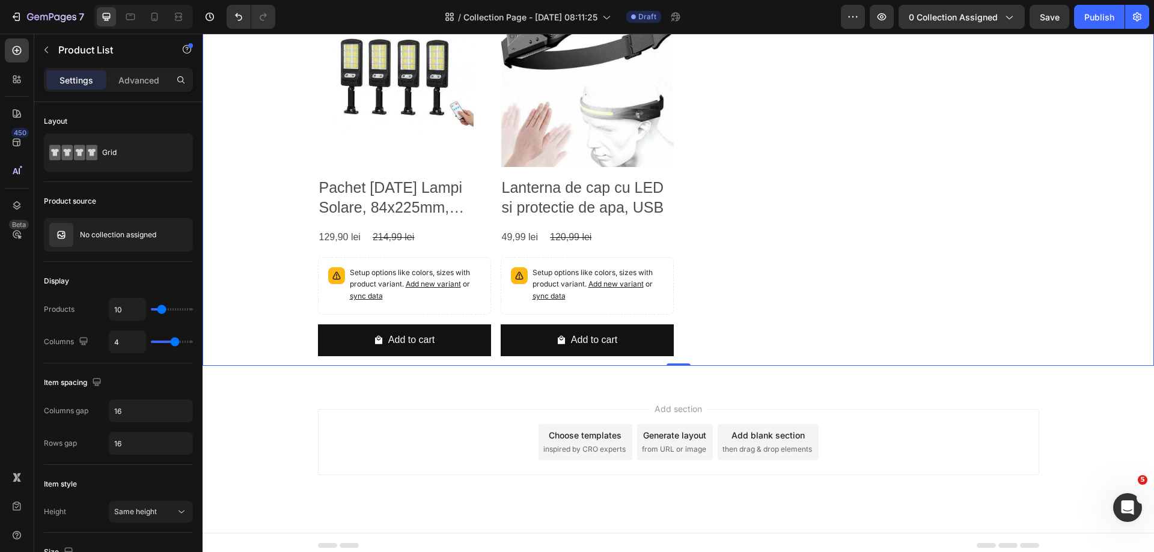
scroll to position [852, 0]
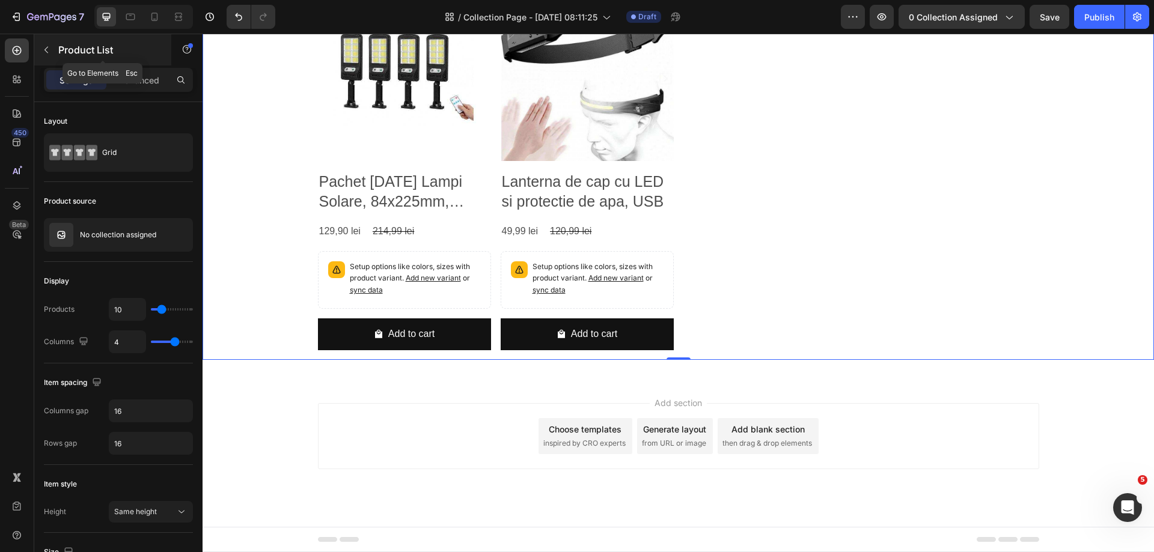
click at [42, 49] on icon "button" at bounding box center [46, 50] width 10 height 10
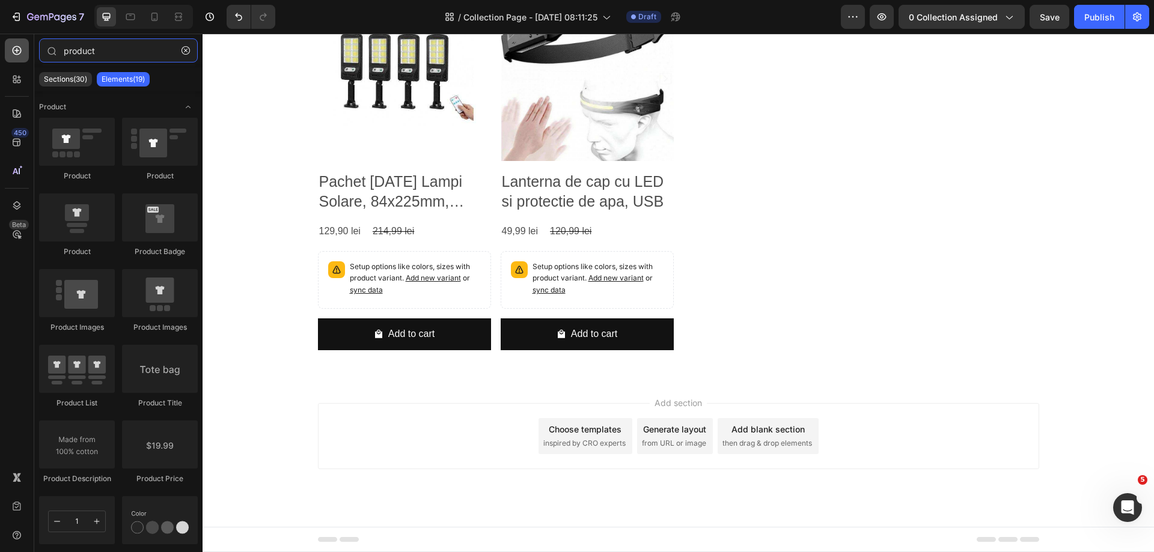
drag, startPoint x: 114, startPoint y: 56, endPoint x: 22, endPoint y: 61, distance: 92.1
click at [22, 61] on div "450 Beta product Sections(30) Elements(19) Product Product Product Product Prod…" at bounding box center [101, 293] width 203 height 519
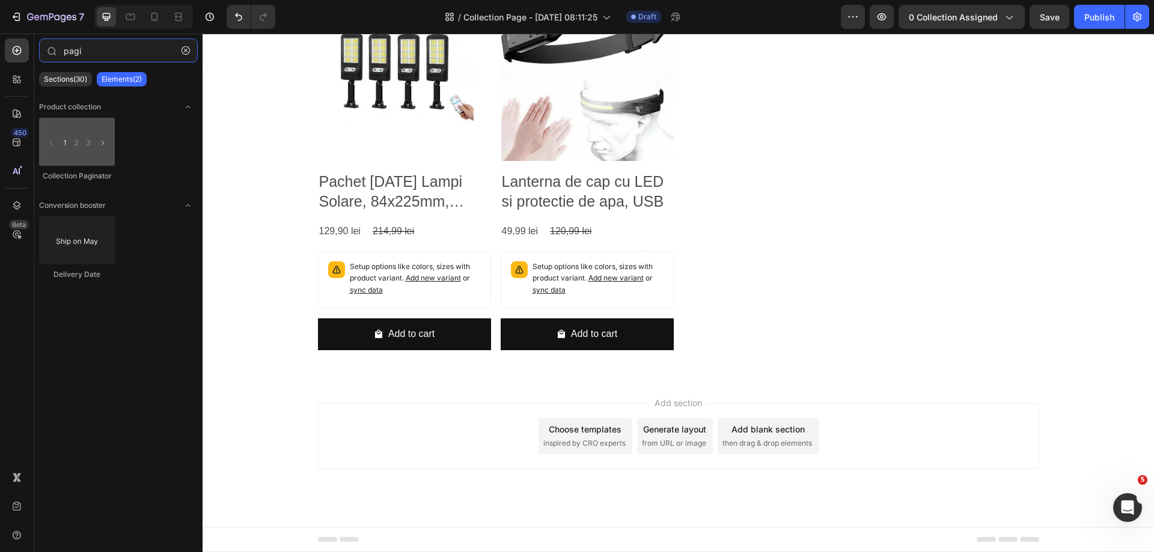
type input "pagi"
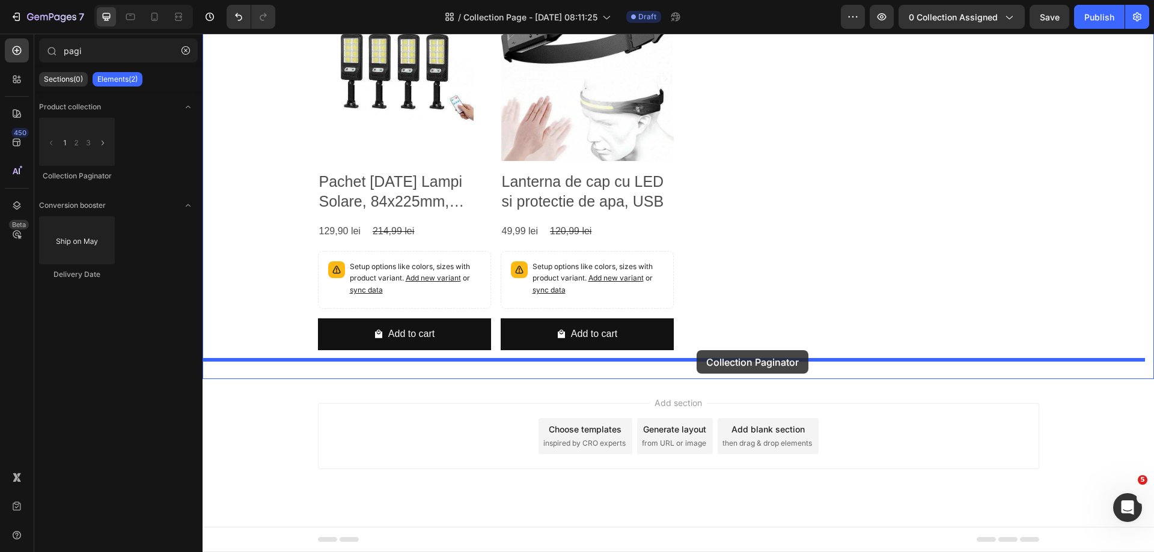
drag, startPoint x: 285, startPoint y: 188, endPoint x: 697, endPoint y: 350, distance: 442.7
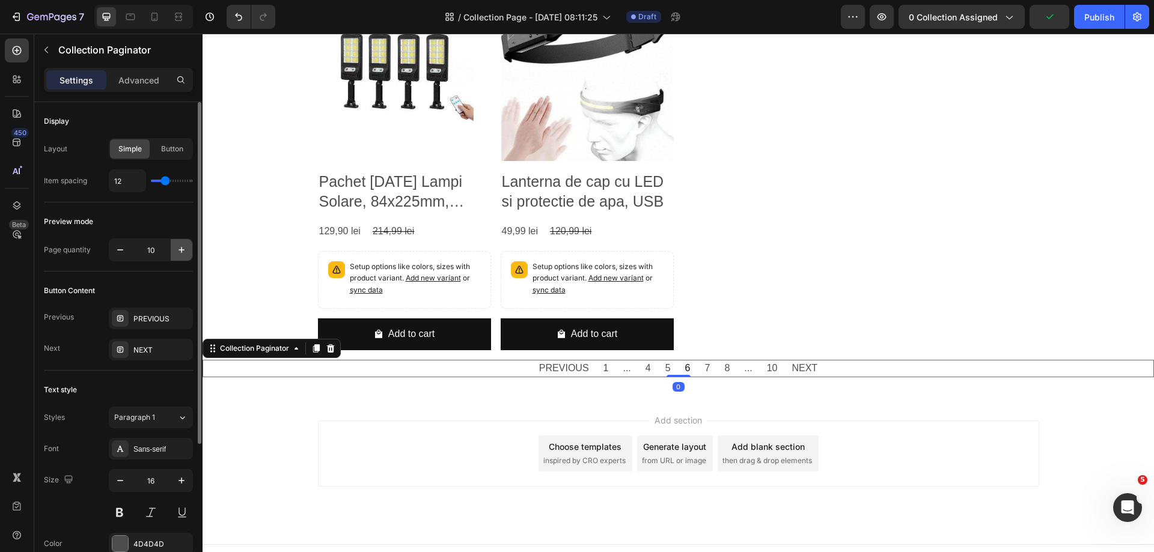
click at [183, 248] on icon "button" at bounding box center [181, 250] width 12 height 12
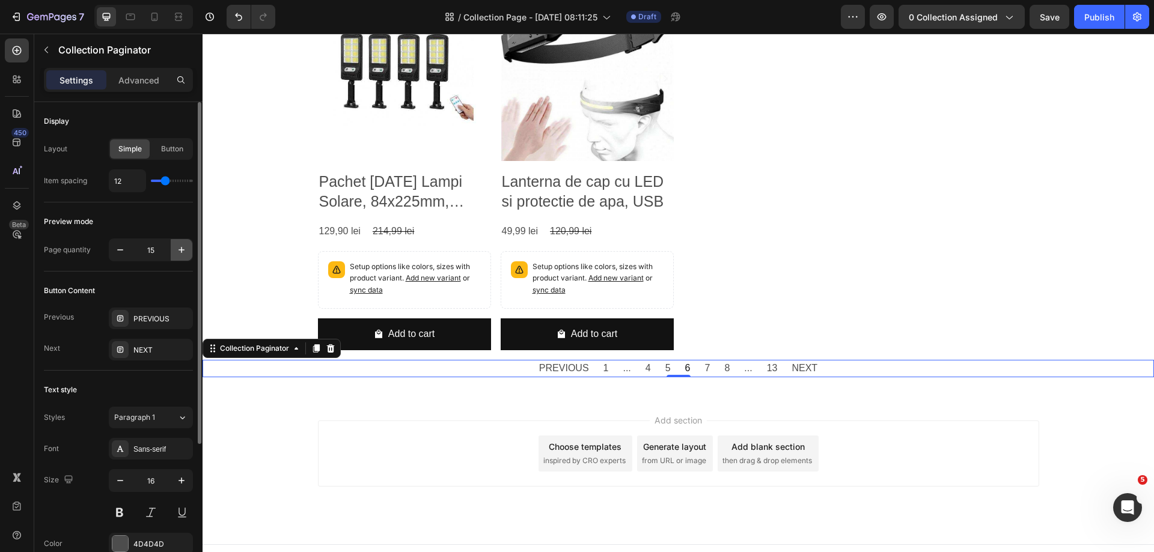
click at [183, 248] on icon "button" at bounding box center [181, 250] width 12 height 12
type input "16"
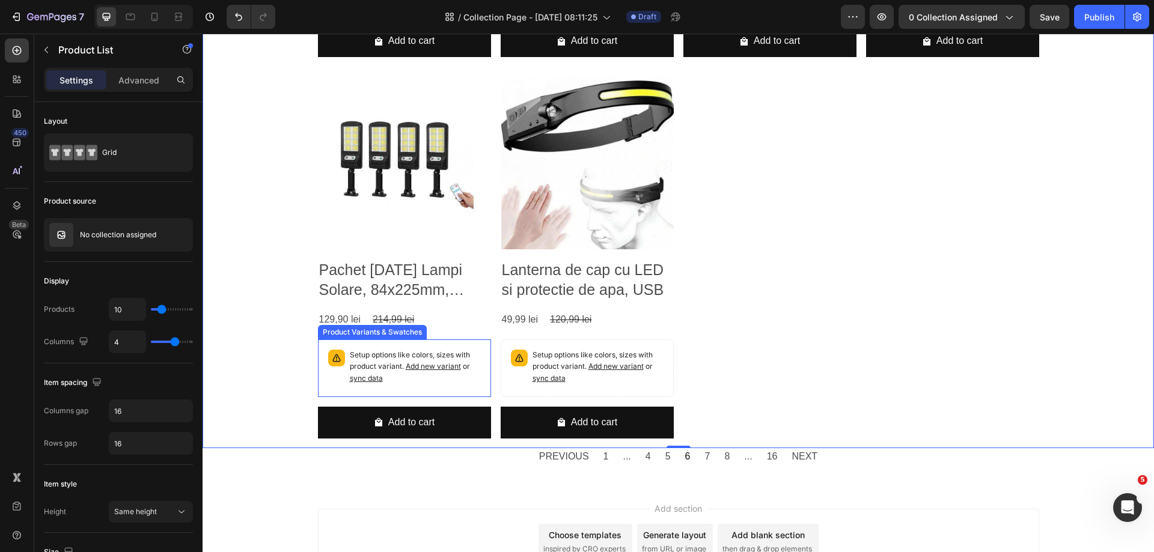
scroll to position [870, 0]
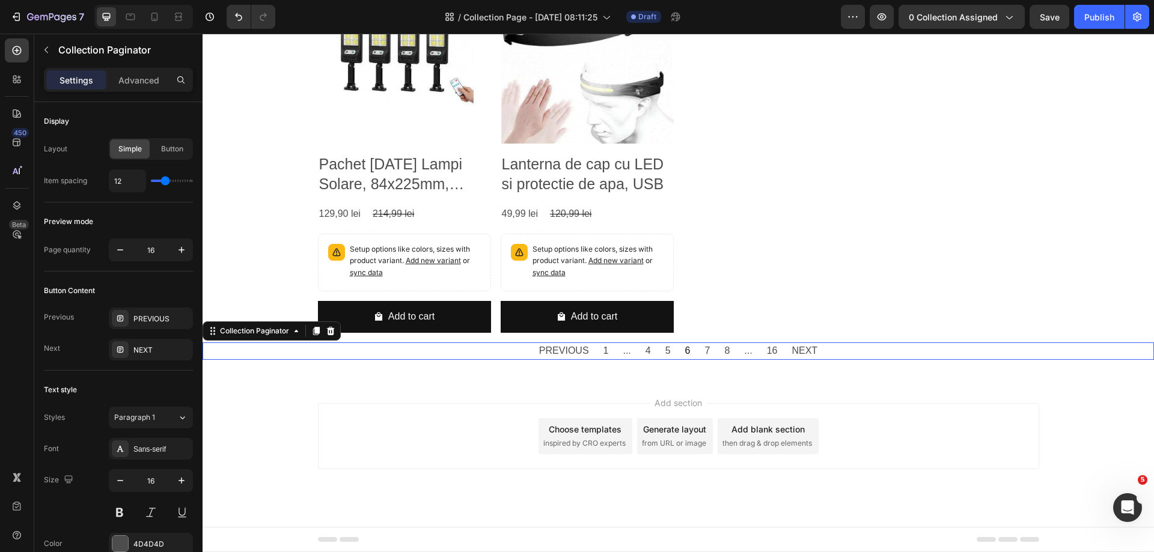
click at [635, 347] on div "PREVIOUS 1 ... 4 5 6 7 8 ... 16 NEXT" at bounding box center [678, 351] width 293 height 17
click at [163, 143] on div "Button" at bounding box center [172, 148] width 40 height 19
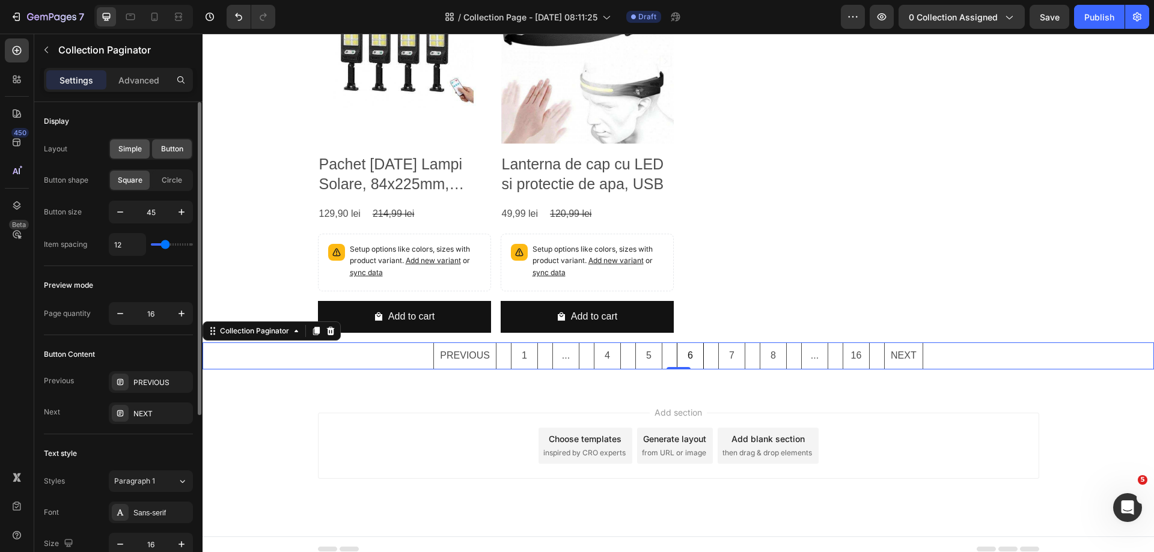
click at [132, 150] on span "Simple" at bounding box center [129, 149] width 23 height 11
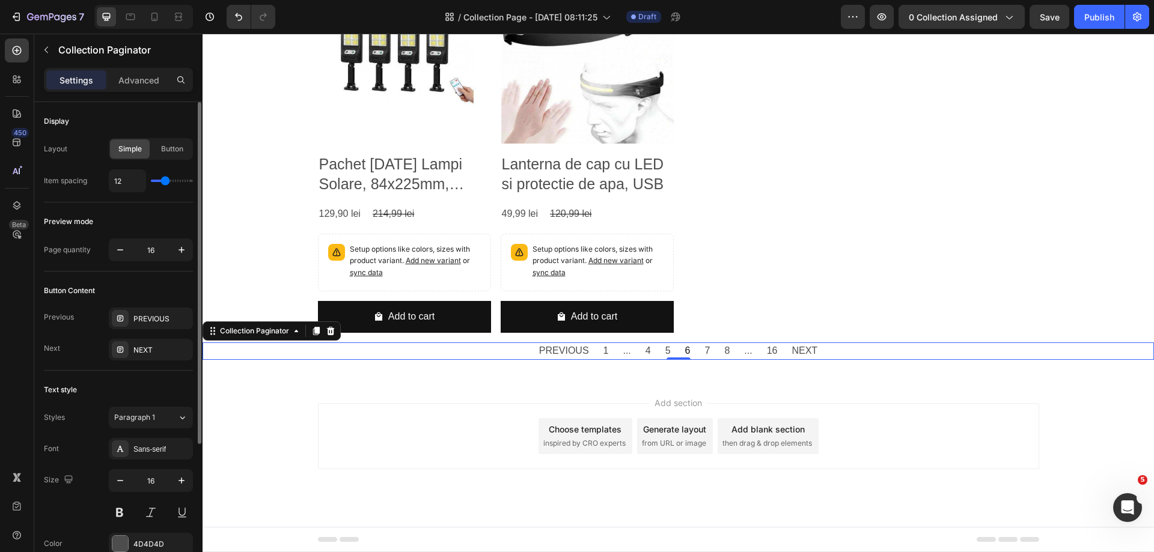
click at [160, 182] on div "12" at bounding box center [151, 180] width 84 height 23
type input "10"
type input "11"
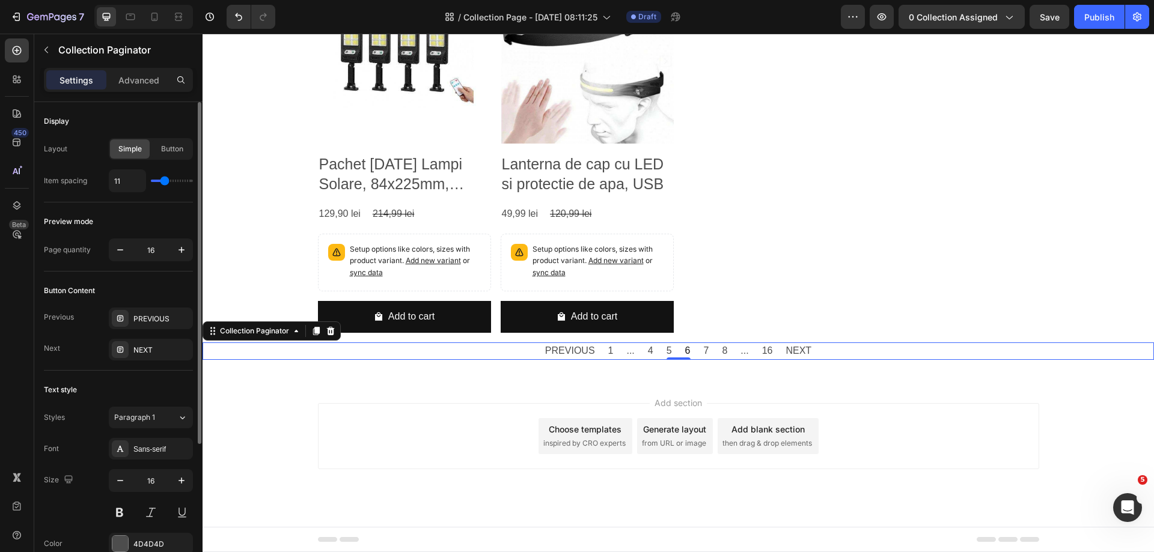
type input "12"
type input "13"
click at [166, 182] on input "range" at bounding box center [172, 181] width 42 height 2
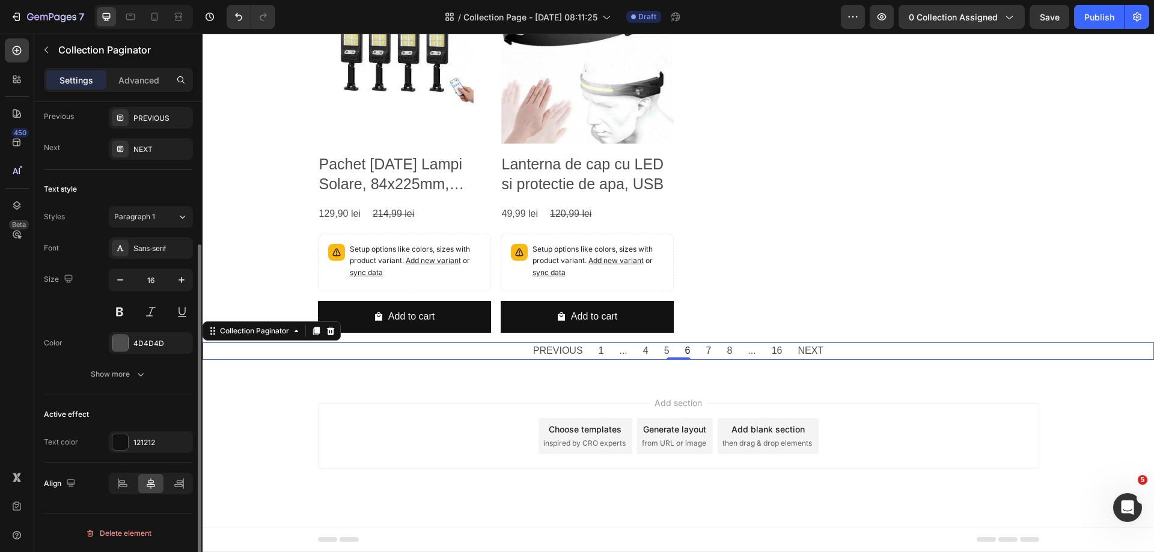
scroll to position [0, 0]
